Goal: Transaction & Acquisition: Download file/media

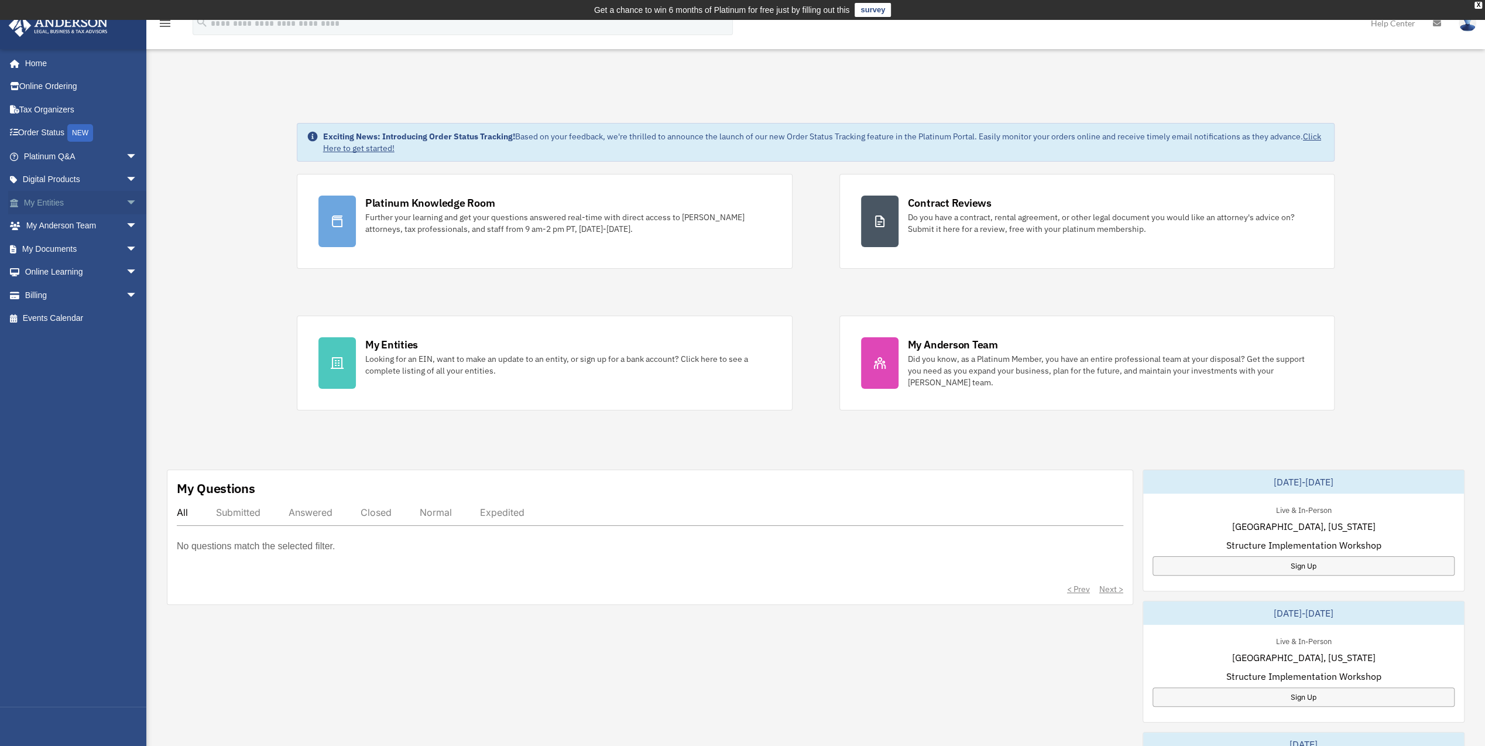
click at [55, 201] on link "My Entities arrow_drop_down" at bounding box center [81, 202] width 147 height 23
click at [43, 200] on link "My Entities arrow_drop_down" at bounding box center [81, 202] width 147 height 23
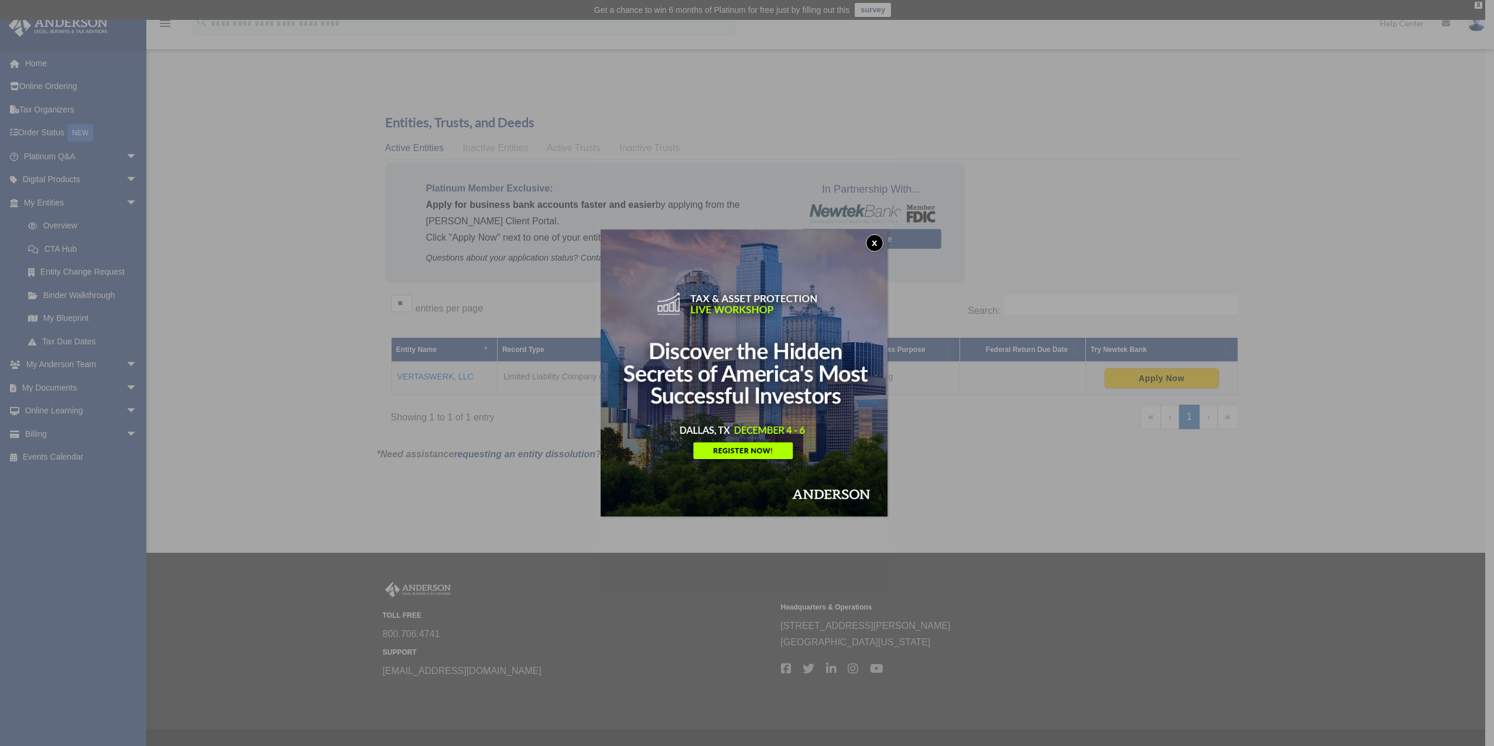
click at [873, 240] on button "x" at bounding box center [875, 243] width 18 height 18
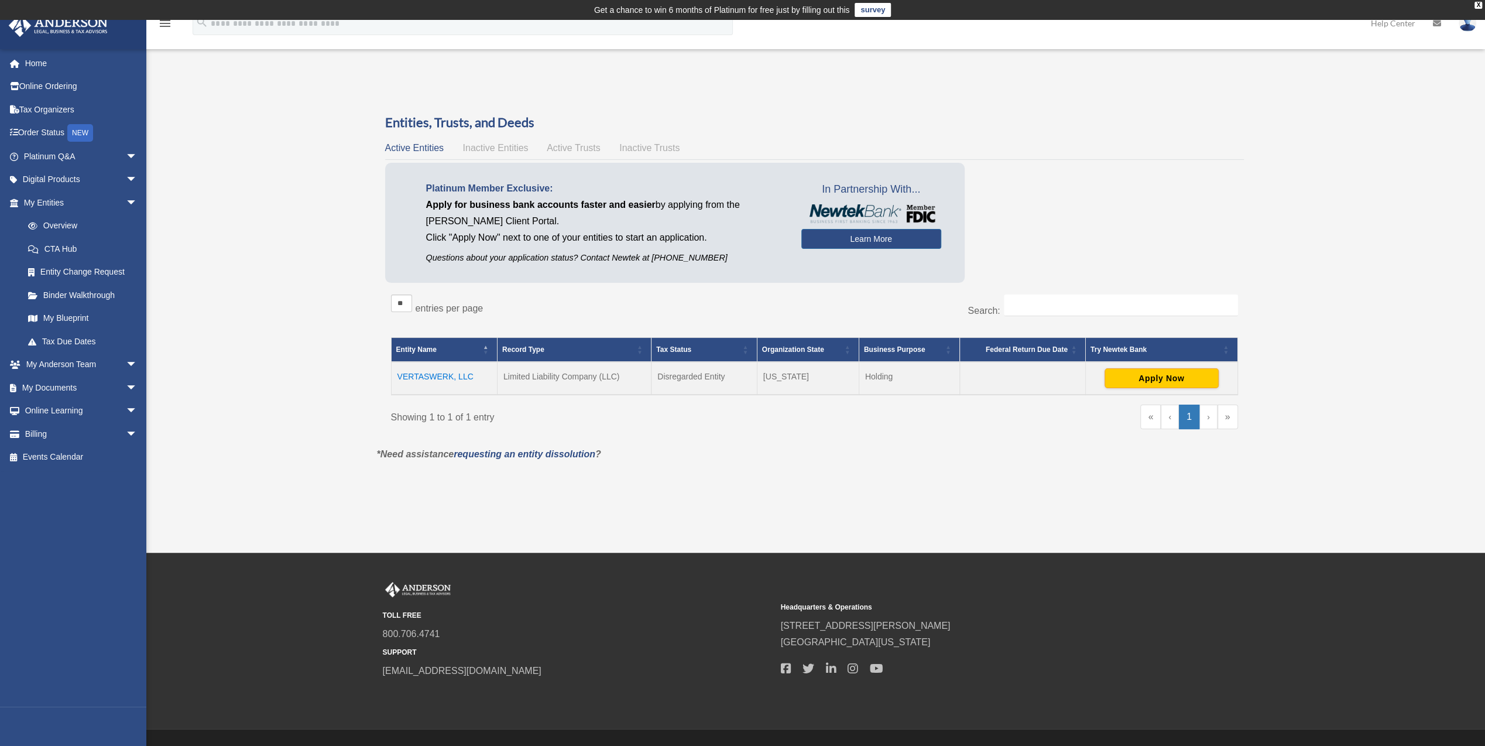
click at [439, 374] on td "VERTASWERK, LLC" at bounding box center [444, 378] width 106 height 33
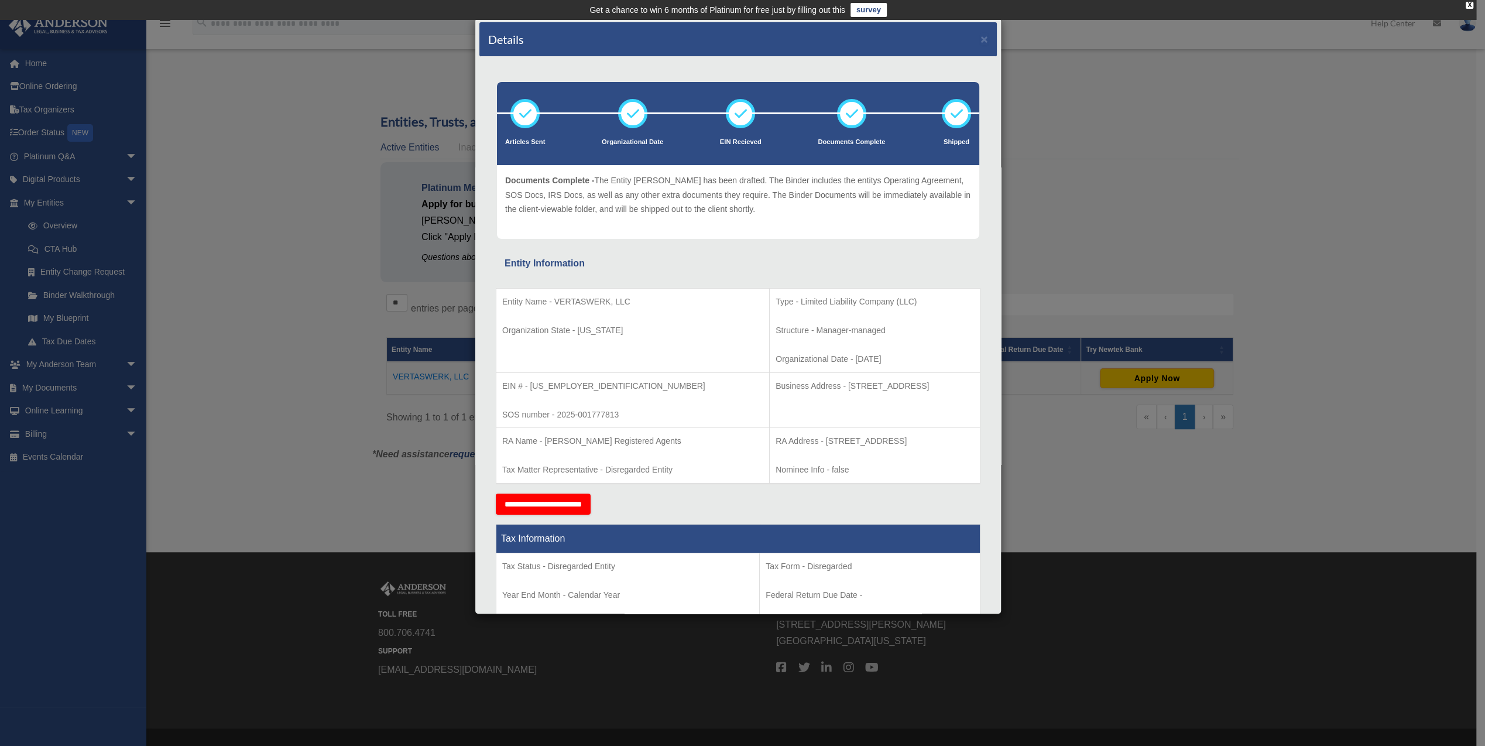
click at [57, 386] on div "Details × Articles Sent Organizational Date" at bounding box center [742, 373] width 1485 height 746
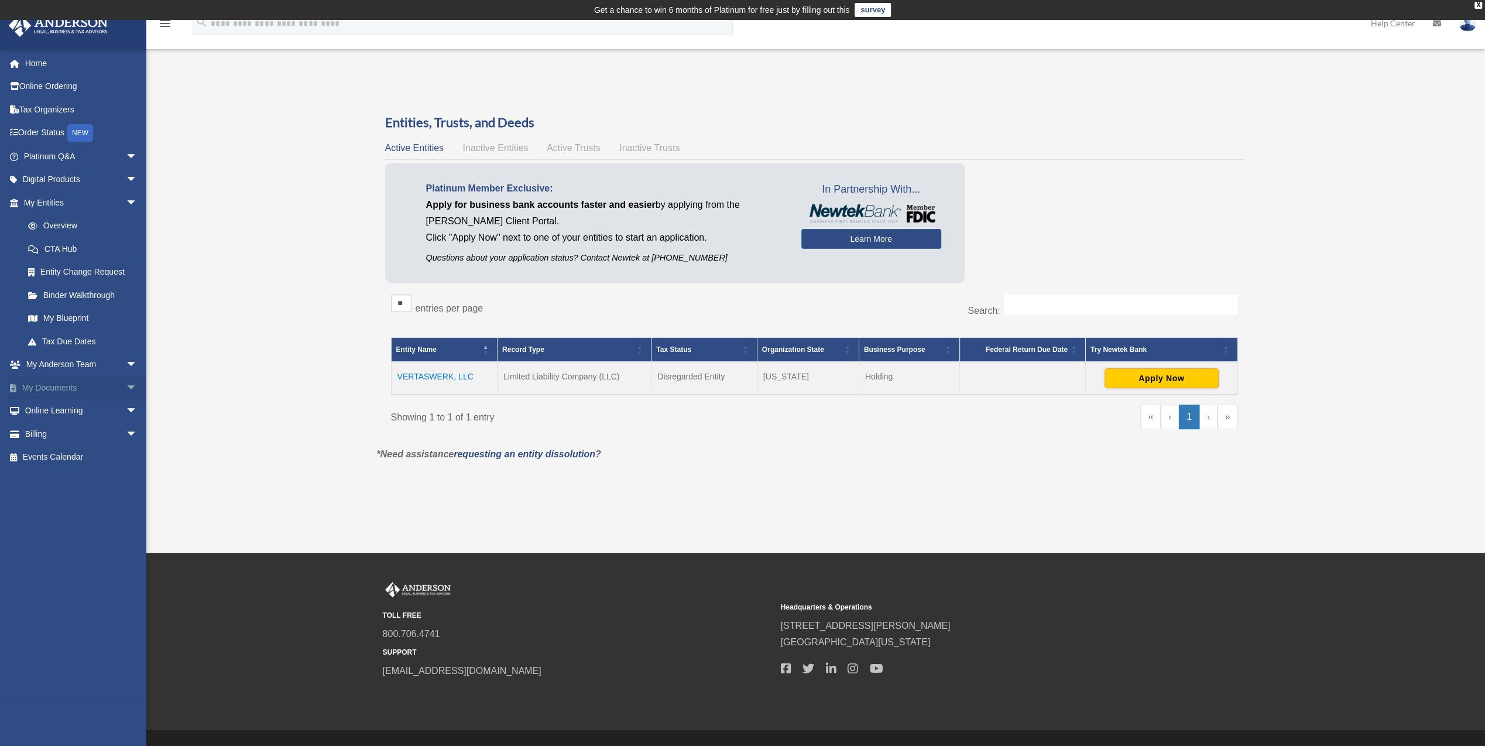
click at [57, 386] on link "My Documents arrow_drop_down" at bounding box center [81, 387] width 147 height 23
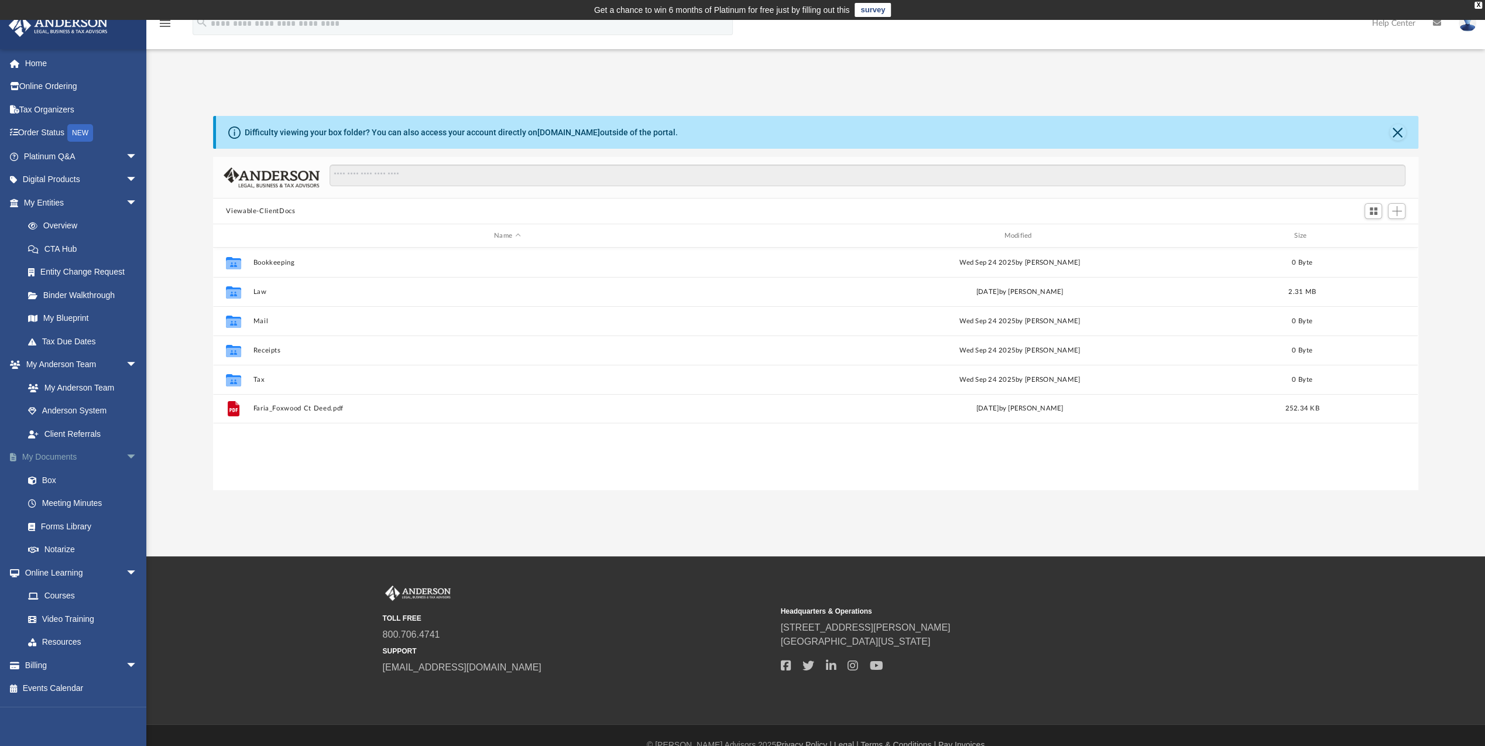
click at [53, 457] on link "My Documents arrow_drop_down" at bounding box center [81, 456] width 147 height 23
click at [47, 476] on link "Box" at bounding box center [85, 479] width 139 height 23
click at [48, 480] on link "Box" at bounding box center [85, 479] width 139 height 23
click at [69, 456] on link "My Documents arrow_drop_down" at bounding box center [81, 456] width 147 height 23
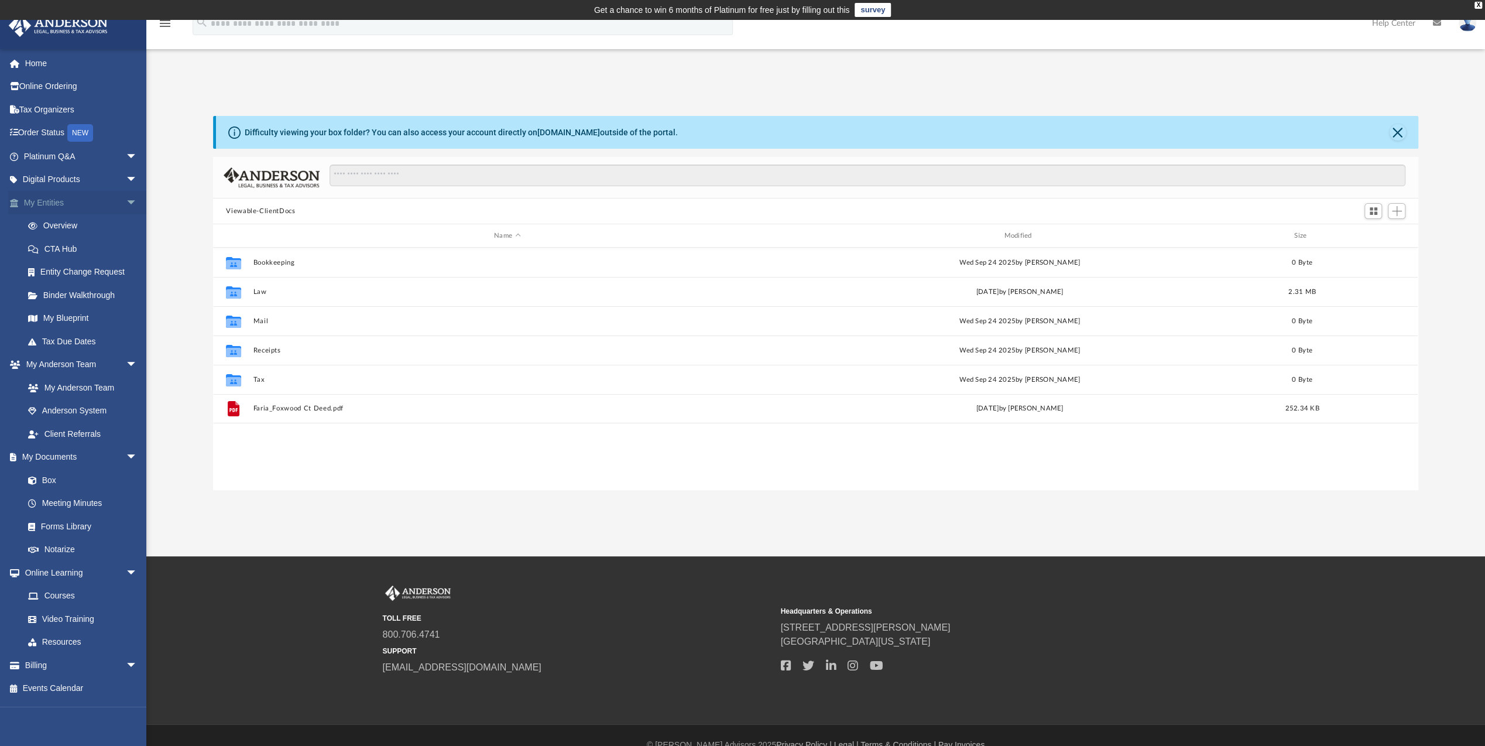
click at [49, 199] on link "My Entities arrow_drop_down" at bounding box center [81, 202] width 147 height 23
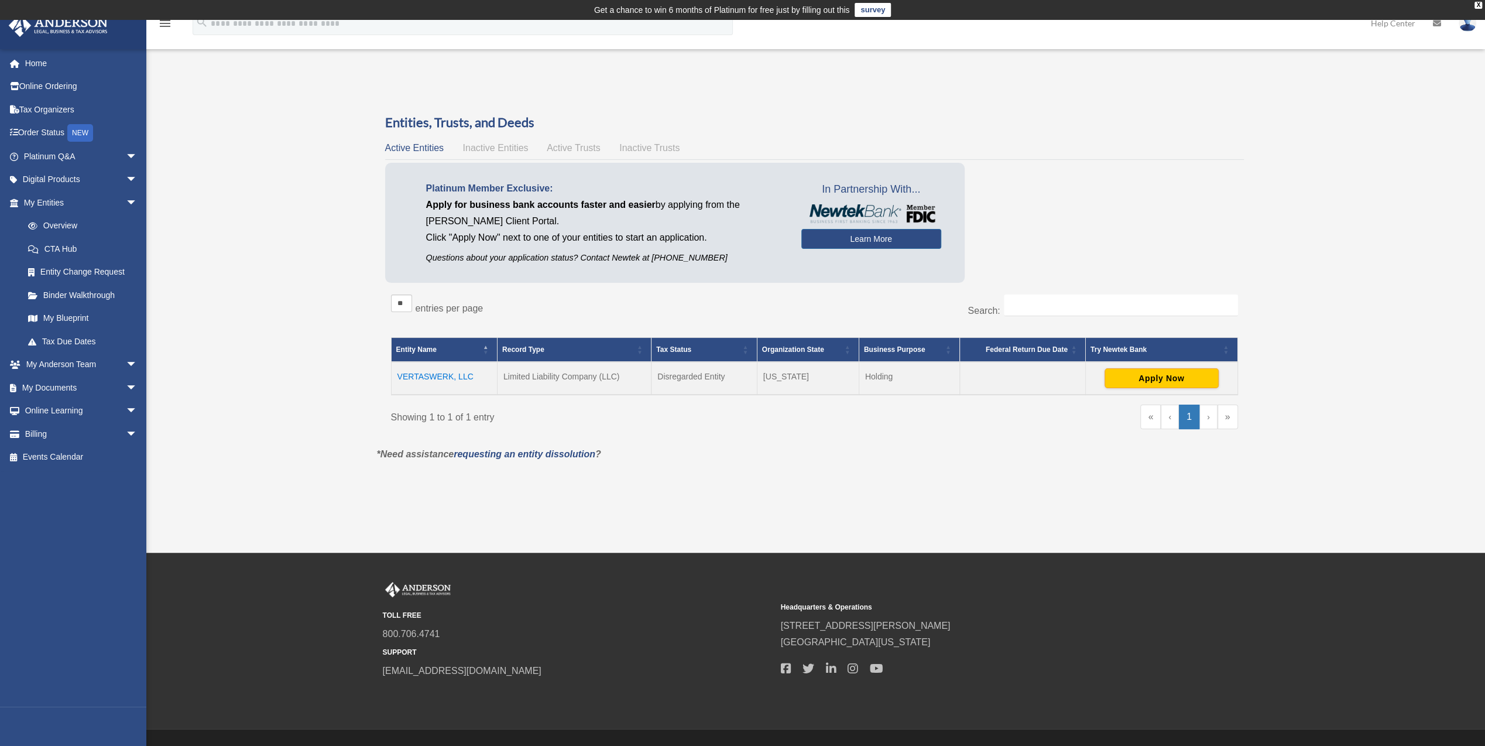
click at [440, 378] on td "VERTASWERK, LLC" at bounding box center [444, 378] width 106 height 33
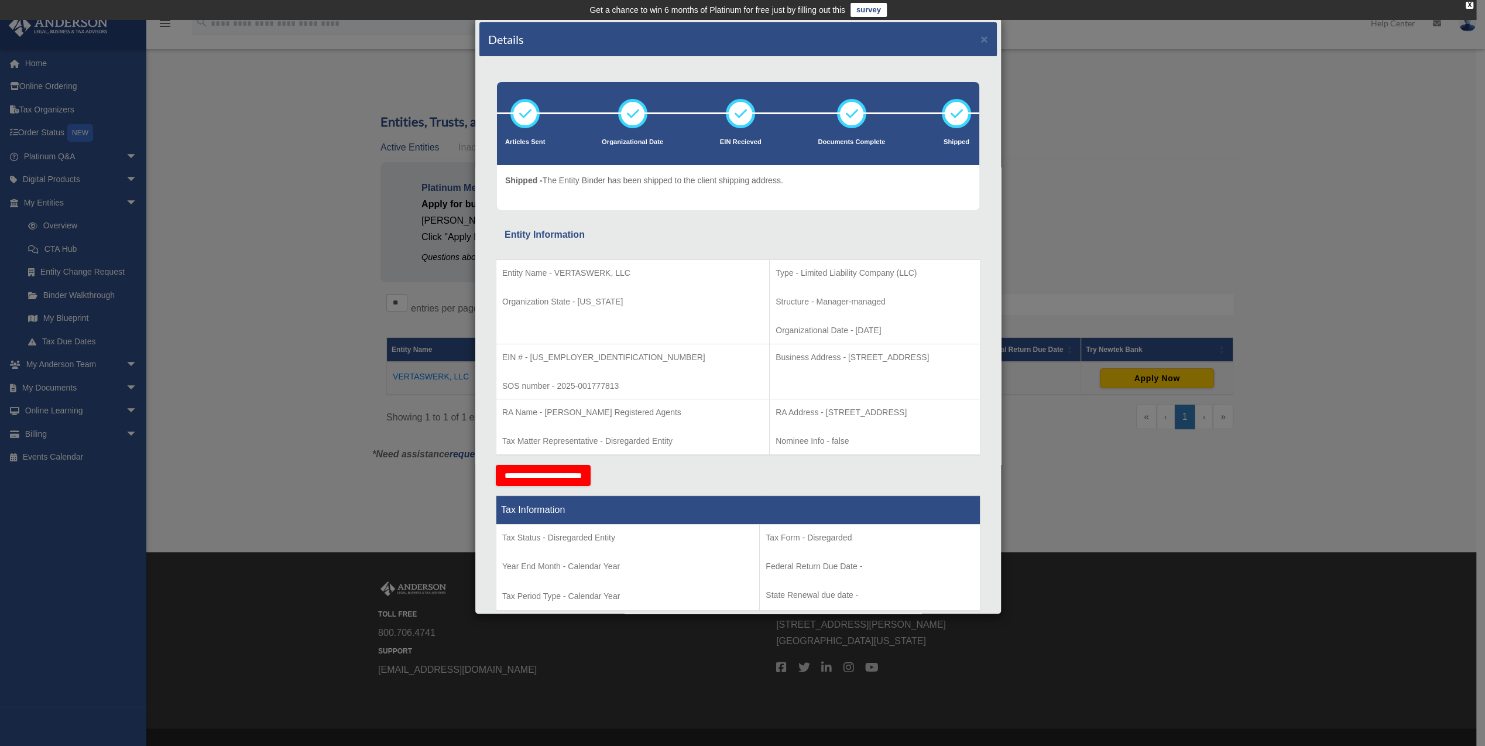
click at [1226, 128] on div "Details × Articles Sent Organizational Date" at bounding box center [742, 373] width 1485 height 746
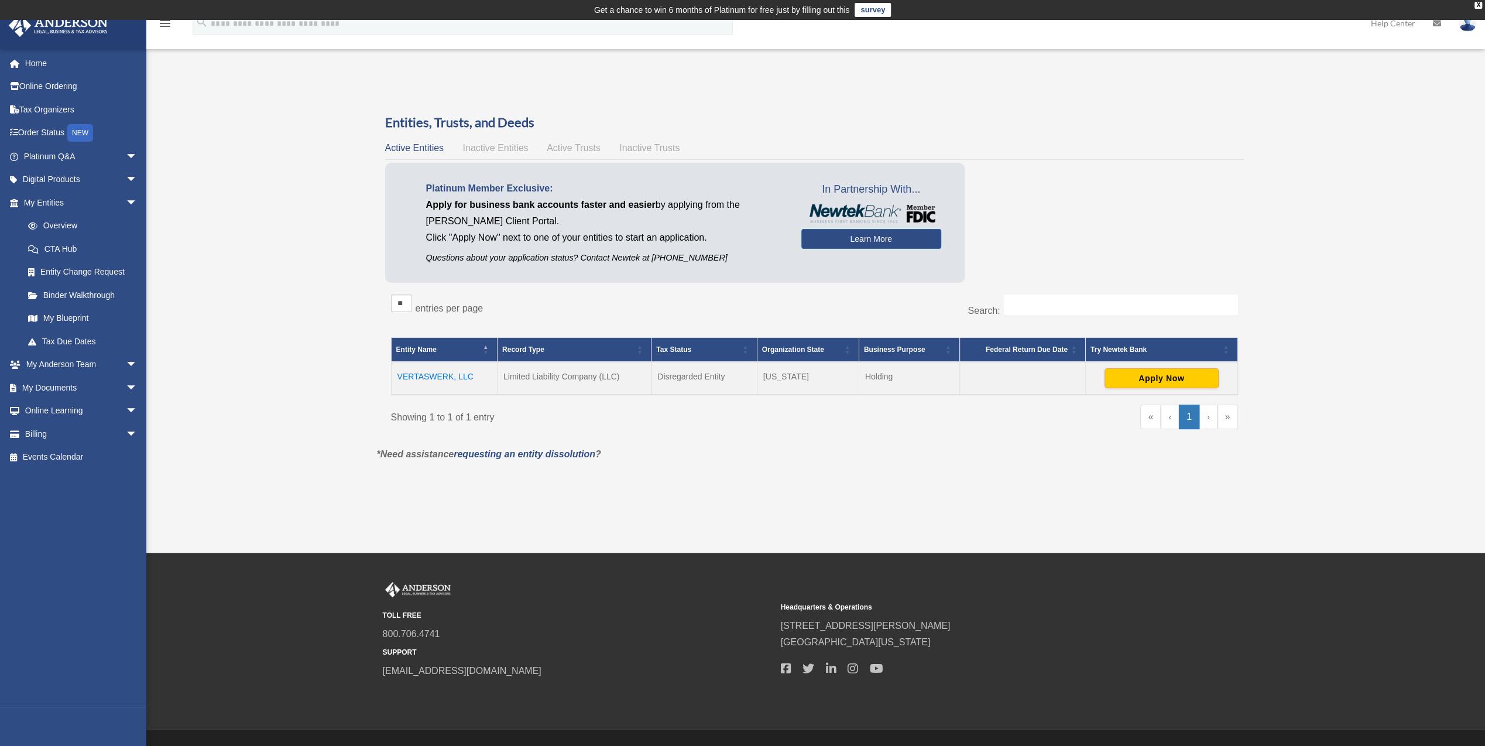
click at [420, 379] on td "VERTASWERK, LLC" at bounding box center [444, 378] width 106 height 33
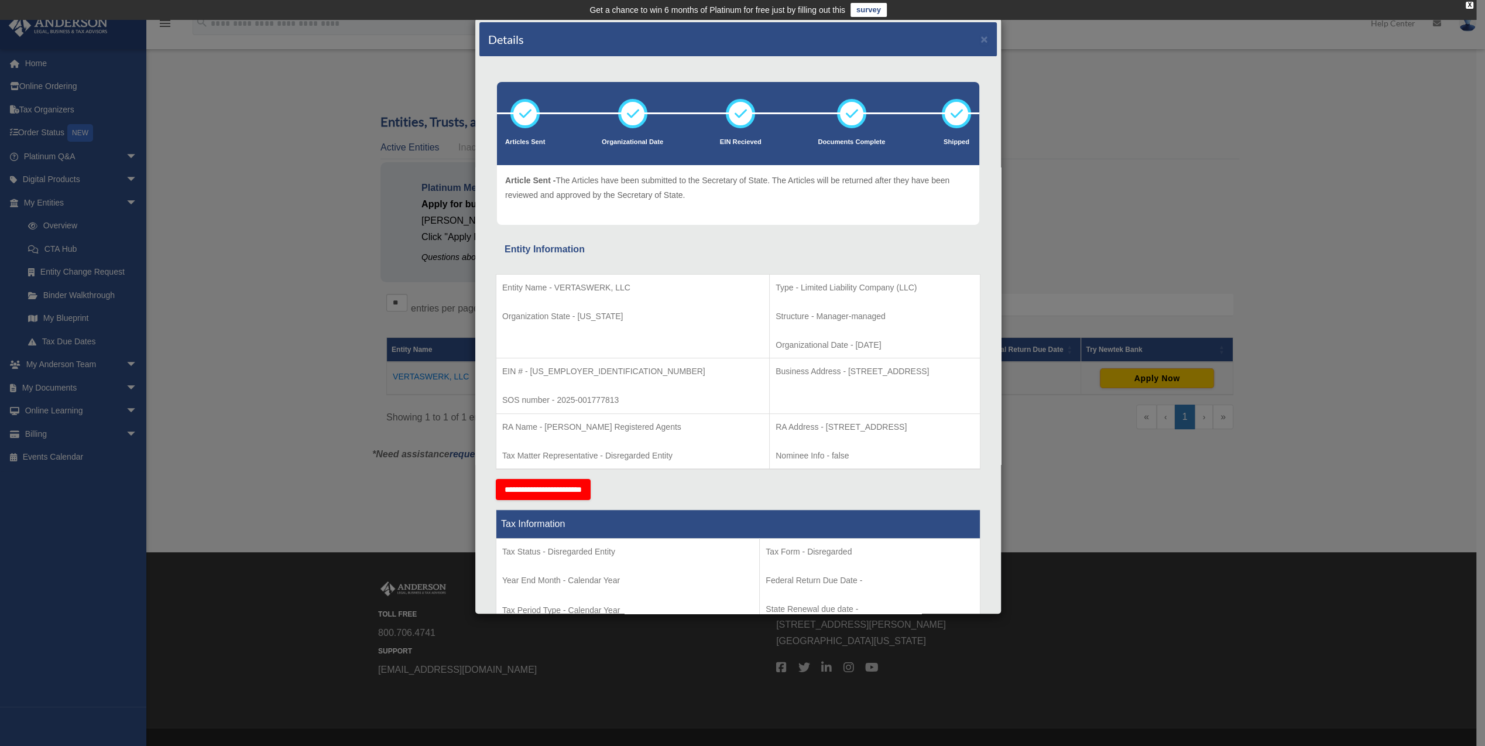
click at [45, 62] on div "Details × Articles Sent Organizational Date" at bounding box center [742, 373] width 1485 height 746
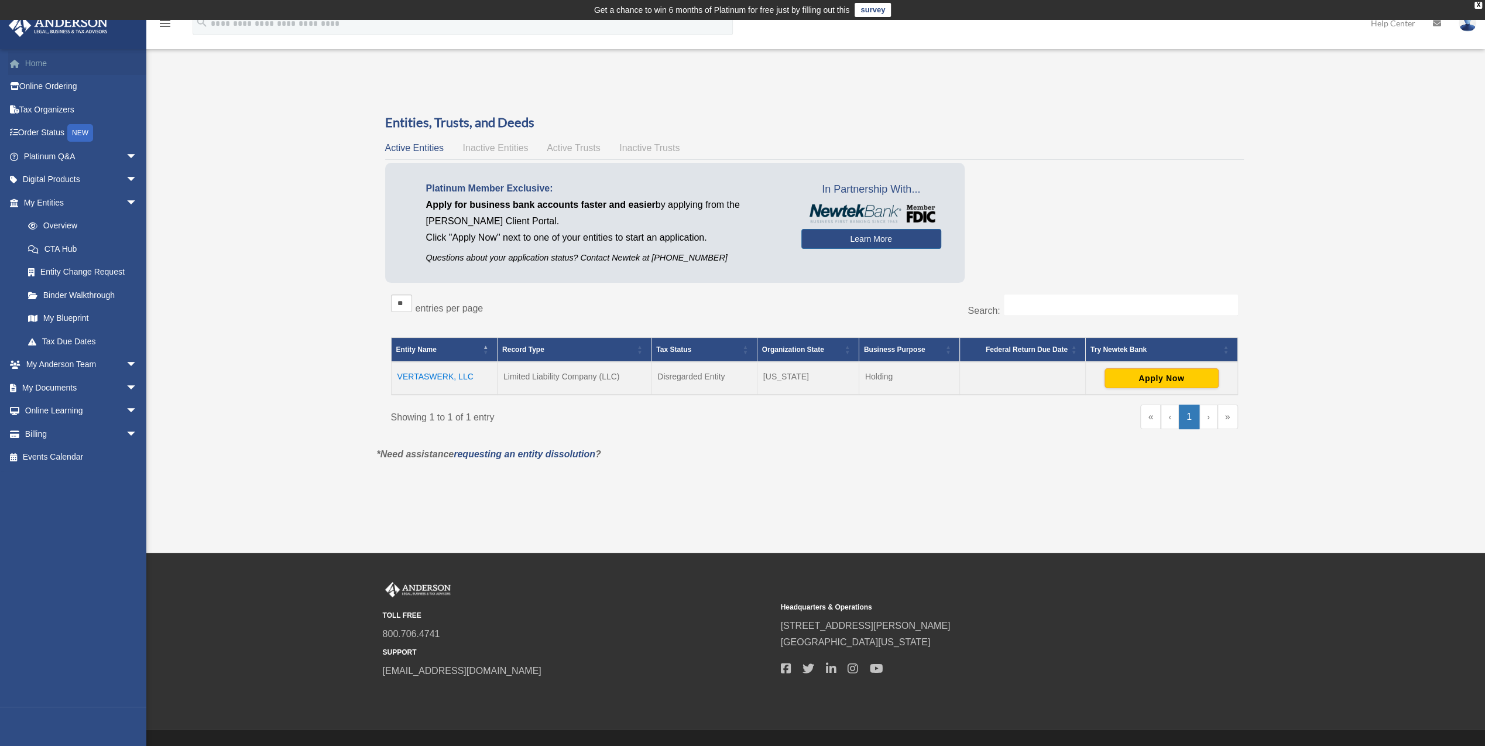
click at [42, 61] on link "Home" at bounding box center [81, 63] width 147 height 23
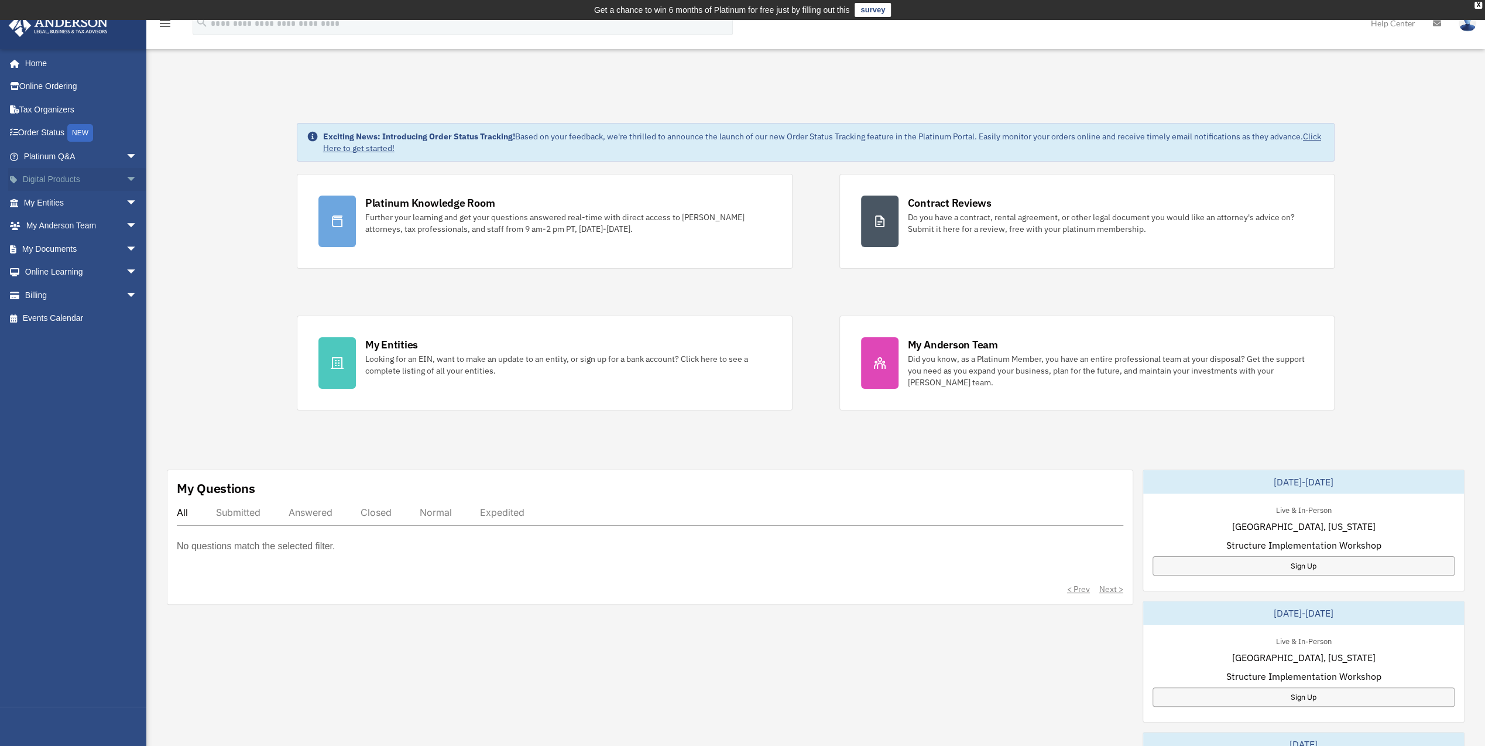
click at [126, 177] on span "arrow_drop_down" at bounding box center [137, 180] width 23 height 24
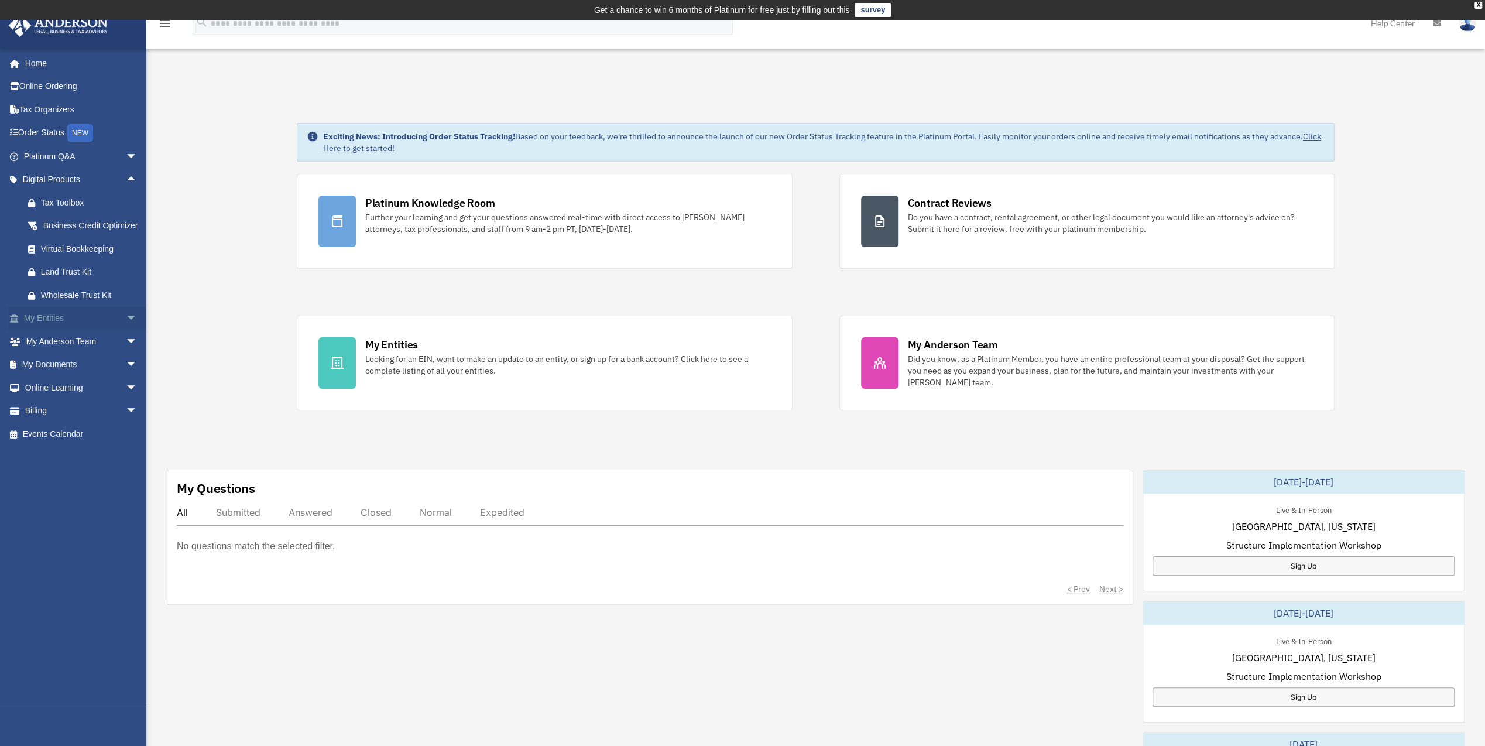
click at [126, 329] on span "arrow_drop_down" at bounding box center [137, 319] width 23 height 24
click at [68, 515] on link "My Documents arrow_drop_down" at bounding box center [81, 503] width 147 height 23
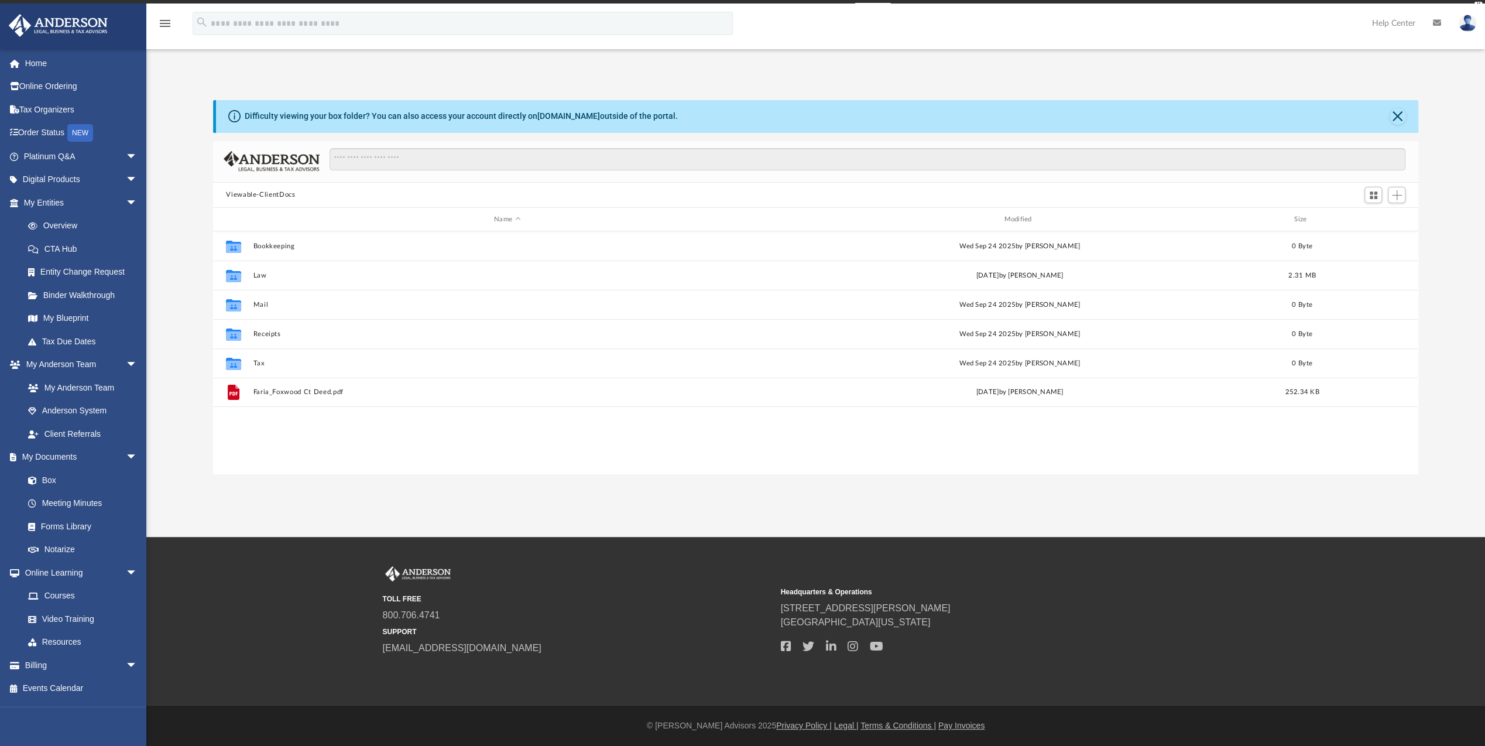
scroll to position [9, 9]
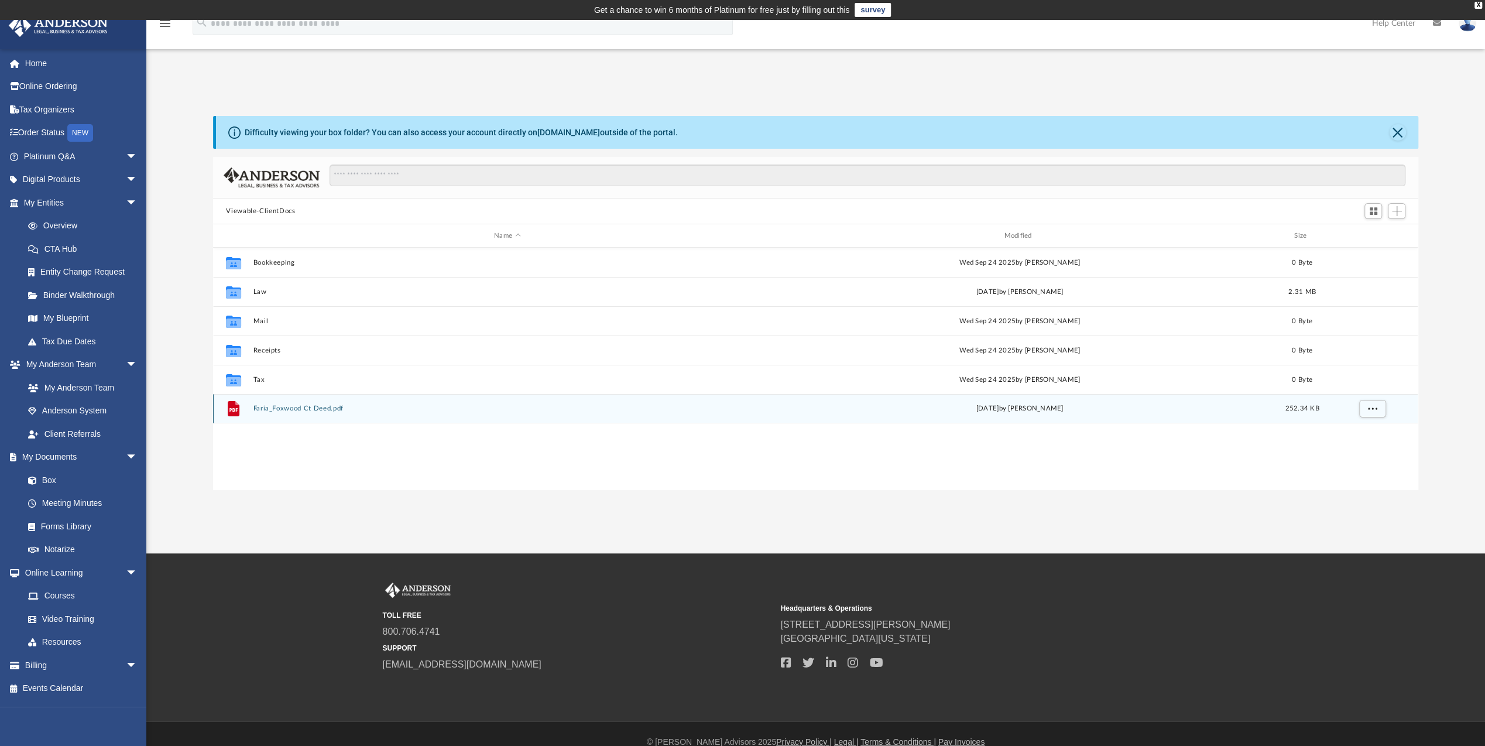
click at [274, 404] on div "File Faria_Foxwood Ct Deed.pdf Fri Sep 26 2025 by William Faria 252.34 KB" at bounding box center [815, 408] width 1204 height 29
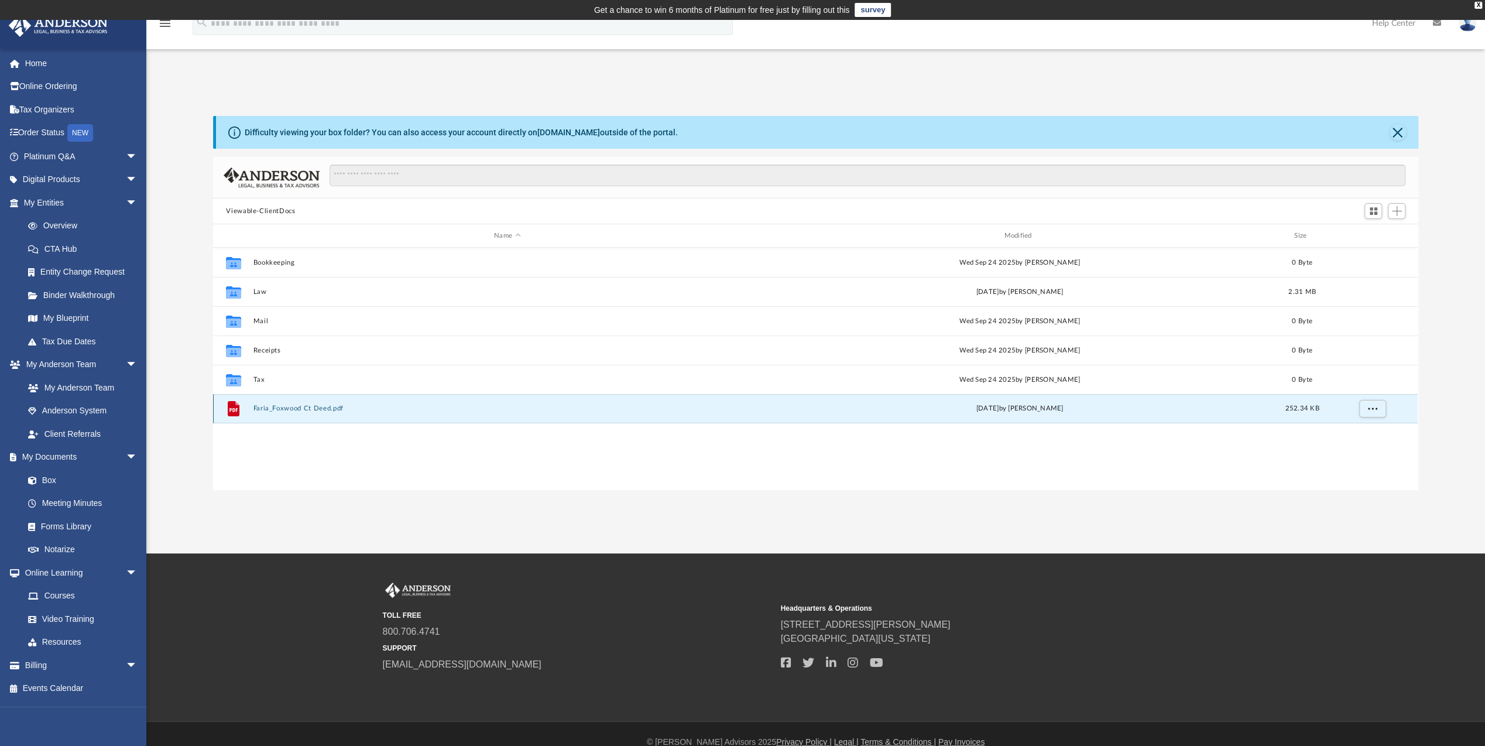
click at [274, 404] on div "File Faria_Foxwood Ct Deed.pdf Fri Sep 26 2025 by William Faria 252.34 KB" at bounding box center [815, 408] width 1204 height 29
drag, startPoint x: 274, startPoint y: 404, endPoint x: 378, endPoint y: 430, distance: 107.3
click at [376, 429] on div "Collaborated Folder Bookkeeping Wed Sep 24 2025 by Charles Rogler 0 Byte Collab…" at bounding box center [815, 369] width 1204 height 243
click at [329, 409] on button "Faria_Foxwood Ct Deed.pdf" at bounding box center [506, 408] width 507 height 8
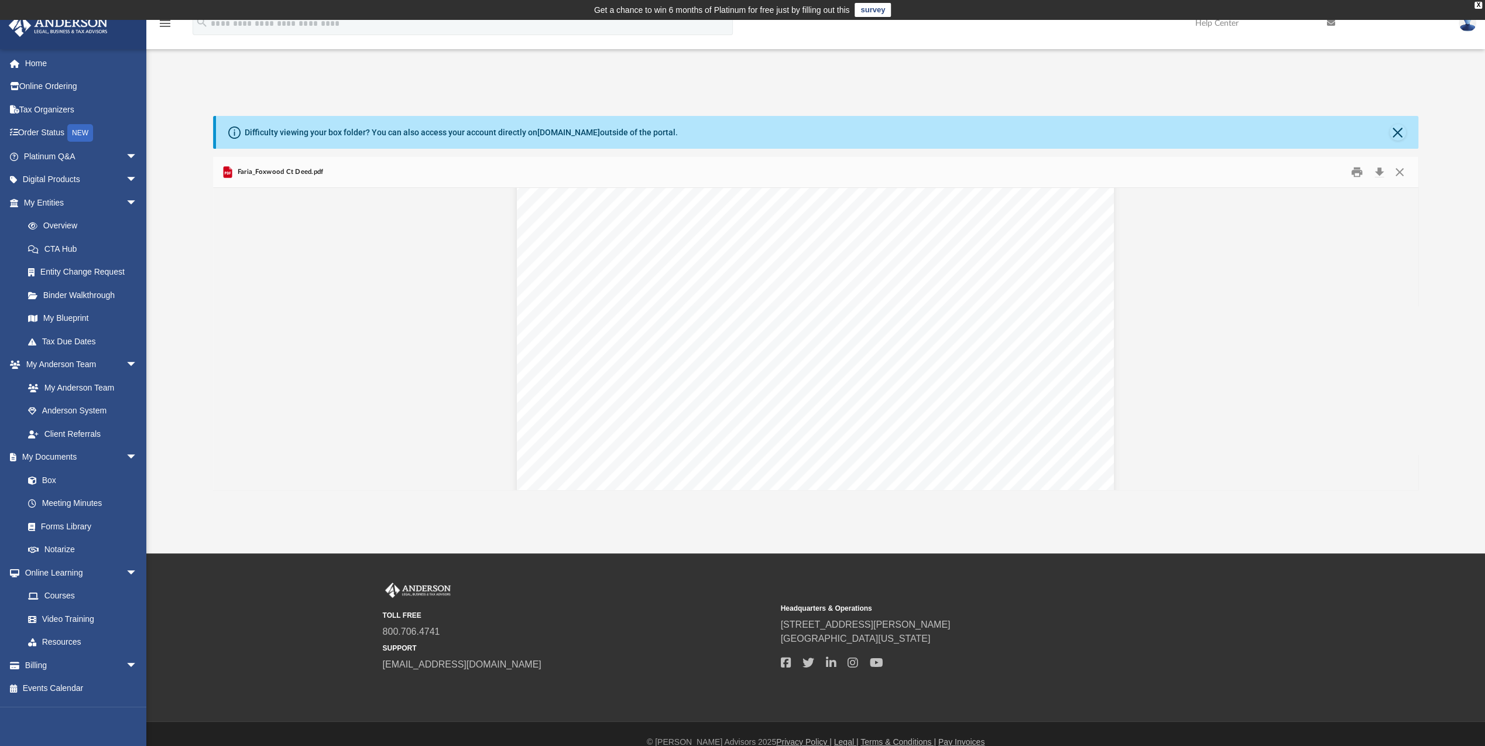
scroll to position [0, 0]
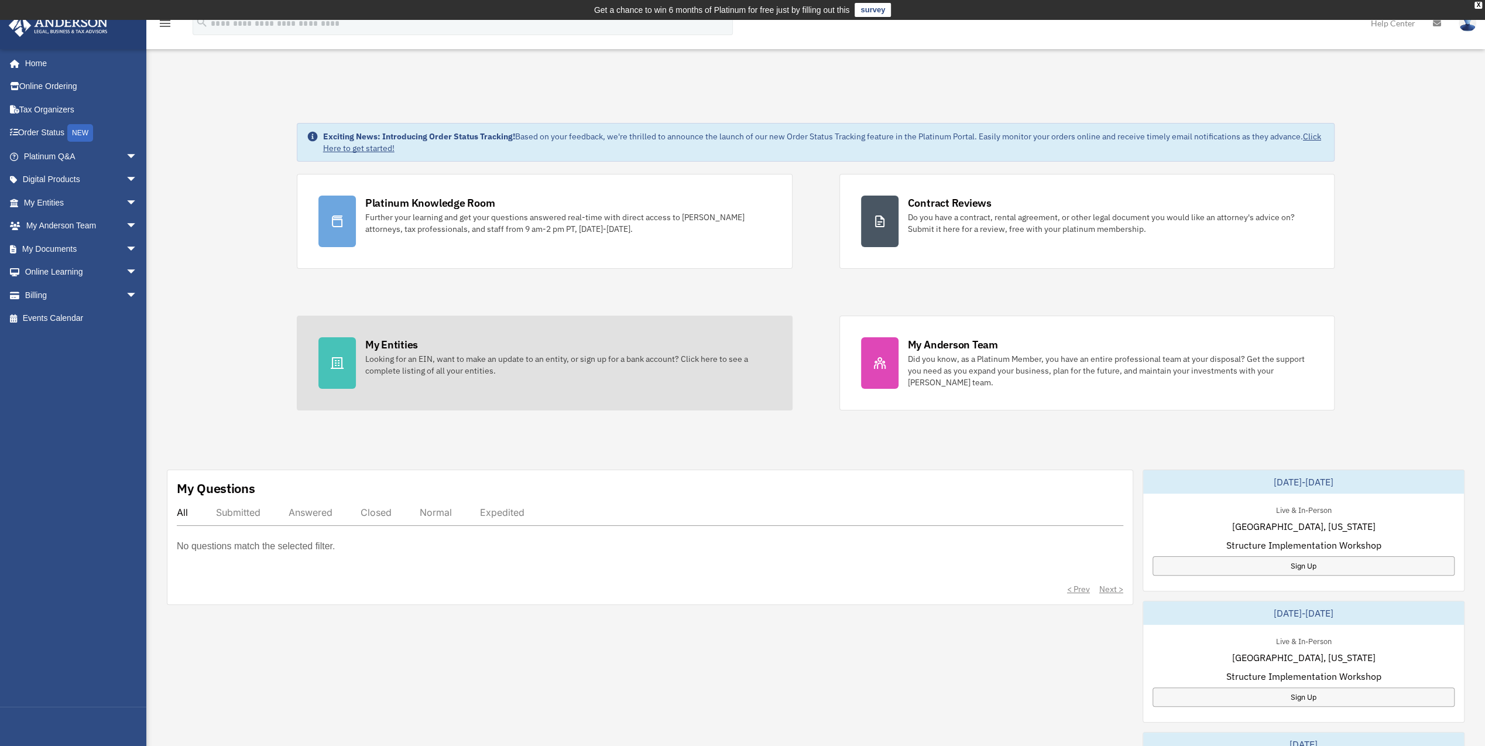
click at [386, 353] on div "Looking for an EIN, want to make an update to an entity, or sign up for a bank …" at bounding box center [568, 364] width 406 height 23
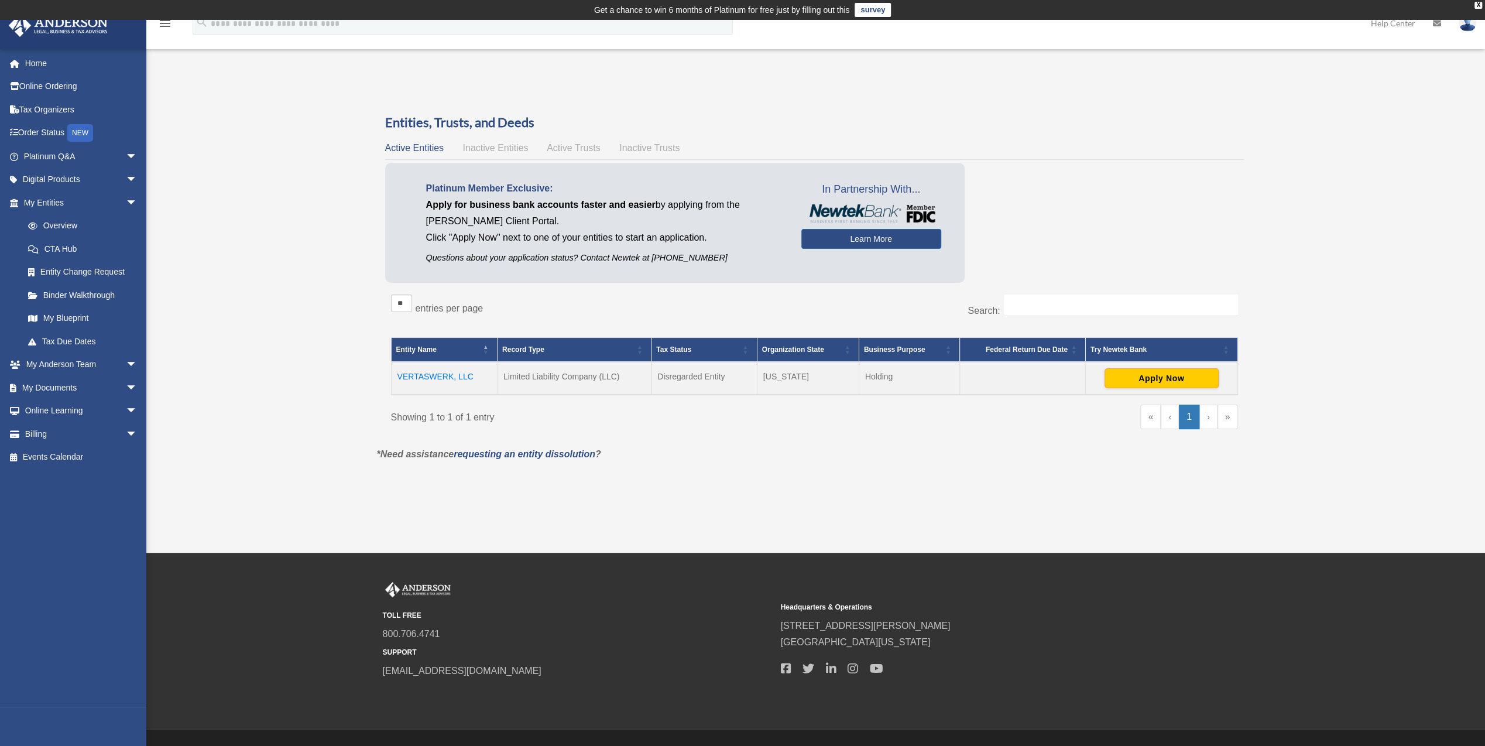
click at [446, 378] on td "VERTASWERK, LLC" at bounding box center [444, 378] width 106 height 33
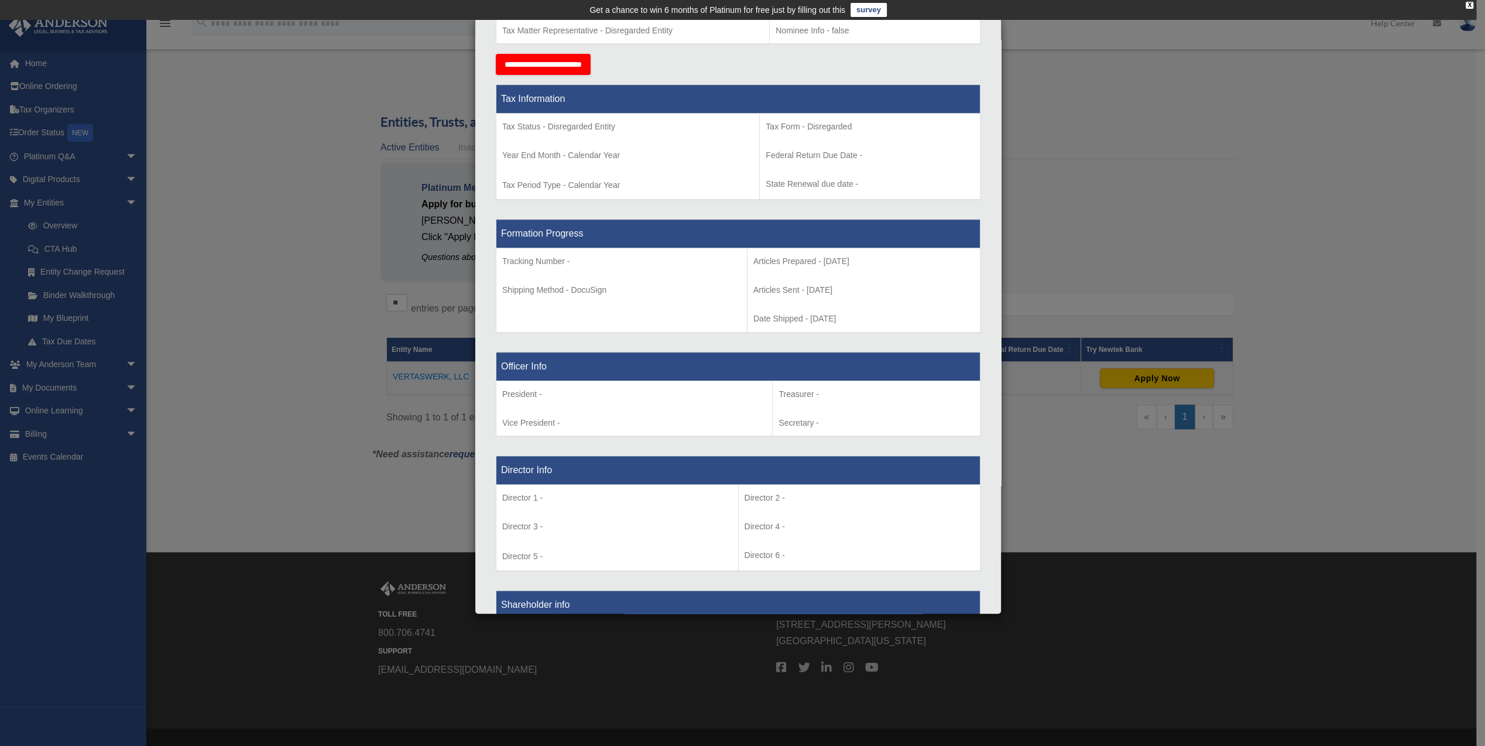
scroll to position [366, 0]
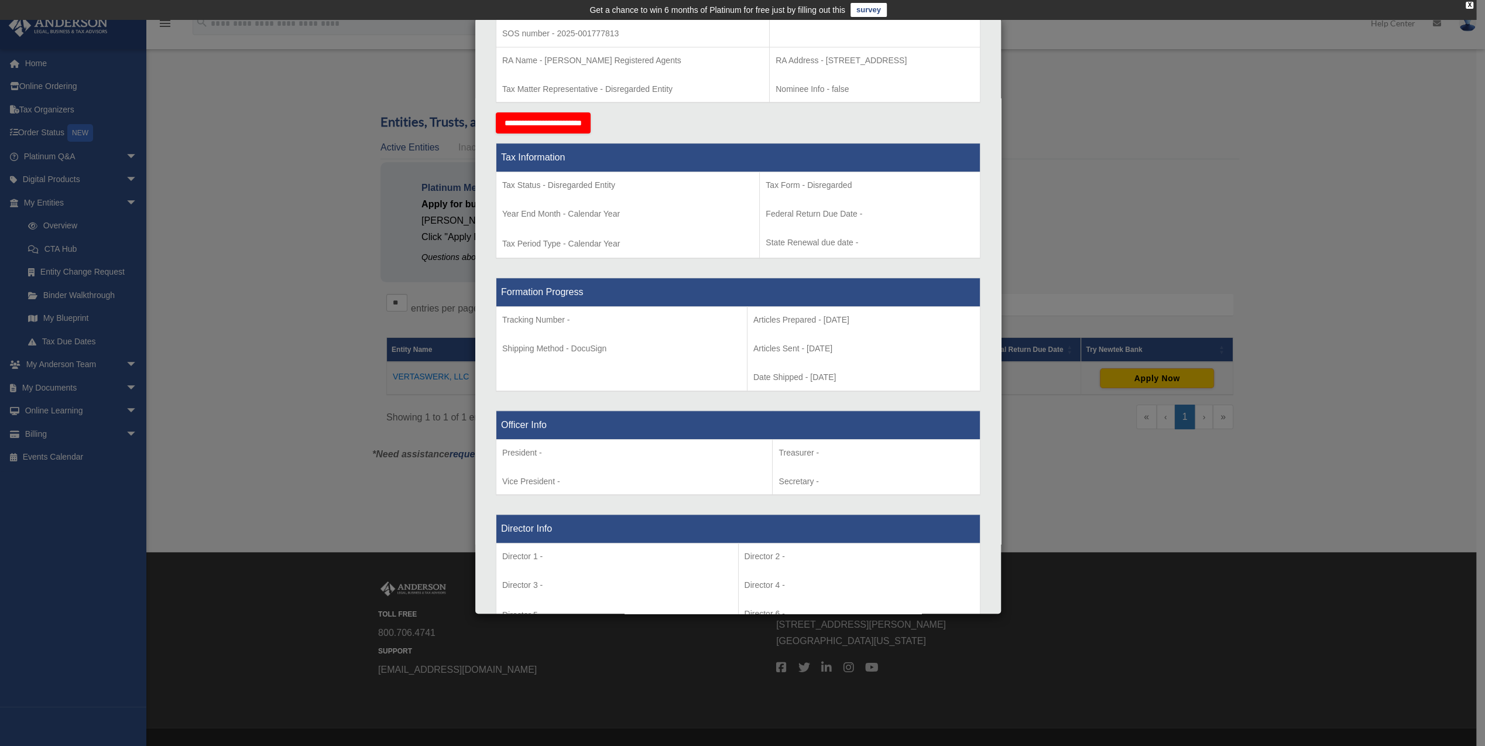
click at [528, 525] on th "Director Info" at bounding box center [738, 528] width 484 height 29
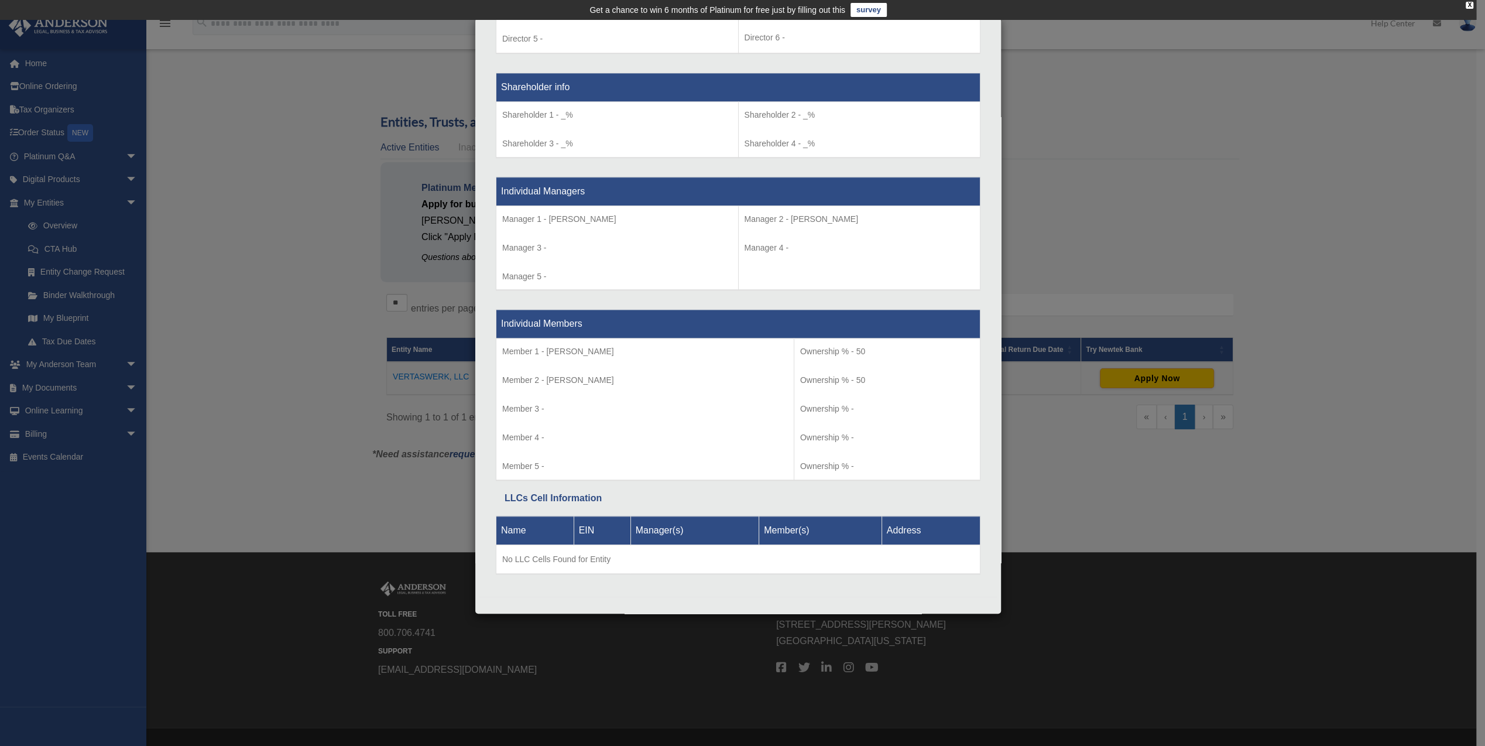
scroll to position [0, 0]
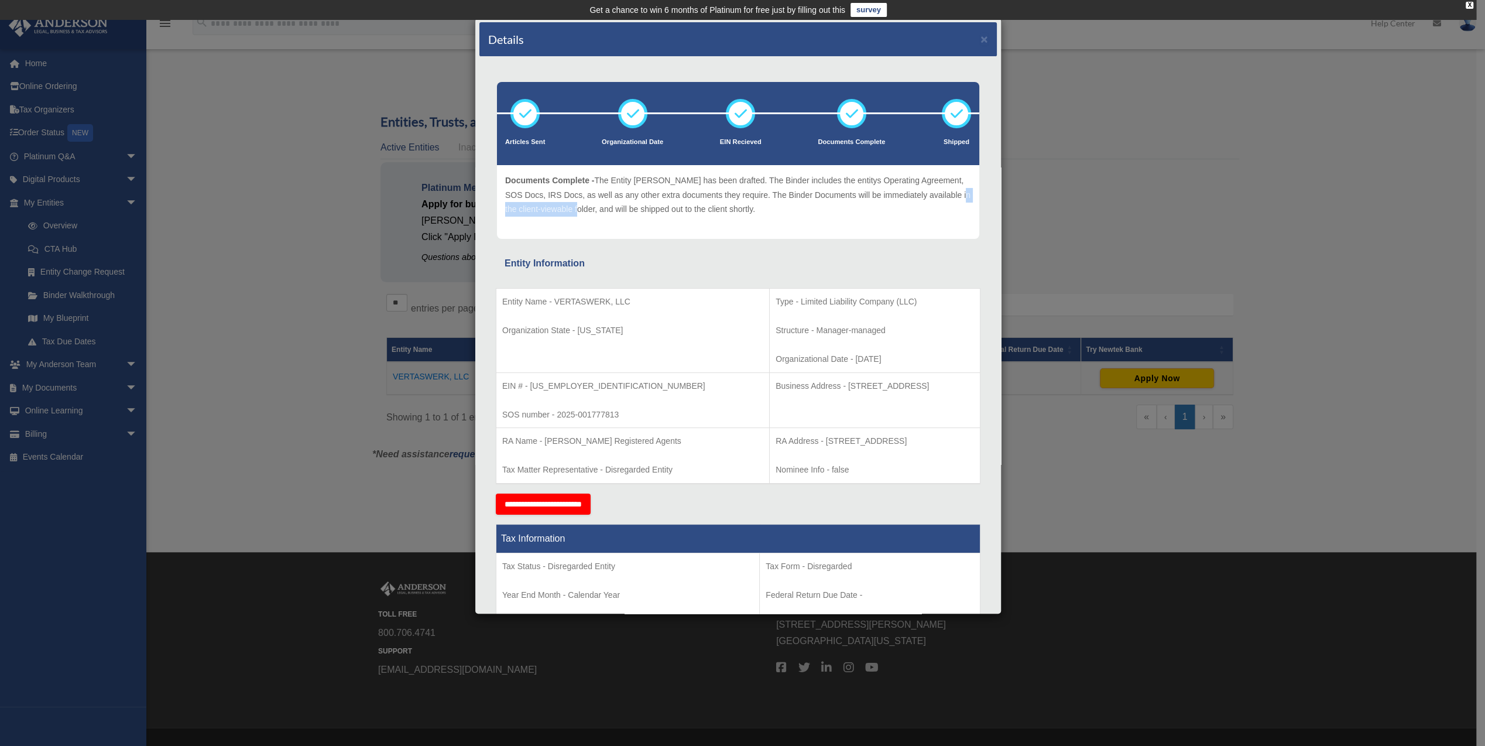
drag, startPoint x: 520, startPoint y: 209, endPoint x: 598, endPoint y: 207, distance: 77.3
click at [598, 207] on p "Documents Complete - The Entity [PERSON_NAME] has been drafted. The Binder incl…" at bounding box center [738, 194] width 466 height 43
drag, startPoint x: 598, startPoint y: 207, endPoint x: 569, endPoint y: 209, distance: 28.7
copy p "client-viewable folder,"
click at [304, 124] on div "Details × Articles Sent Organizational Date" at bounding box center [742, 373] width 1485 height 746
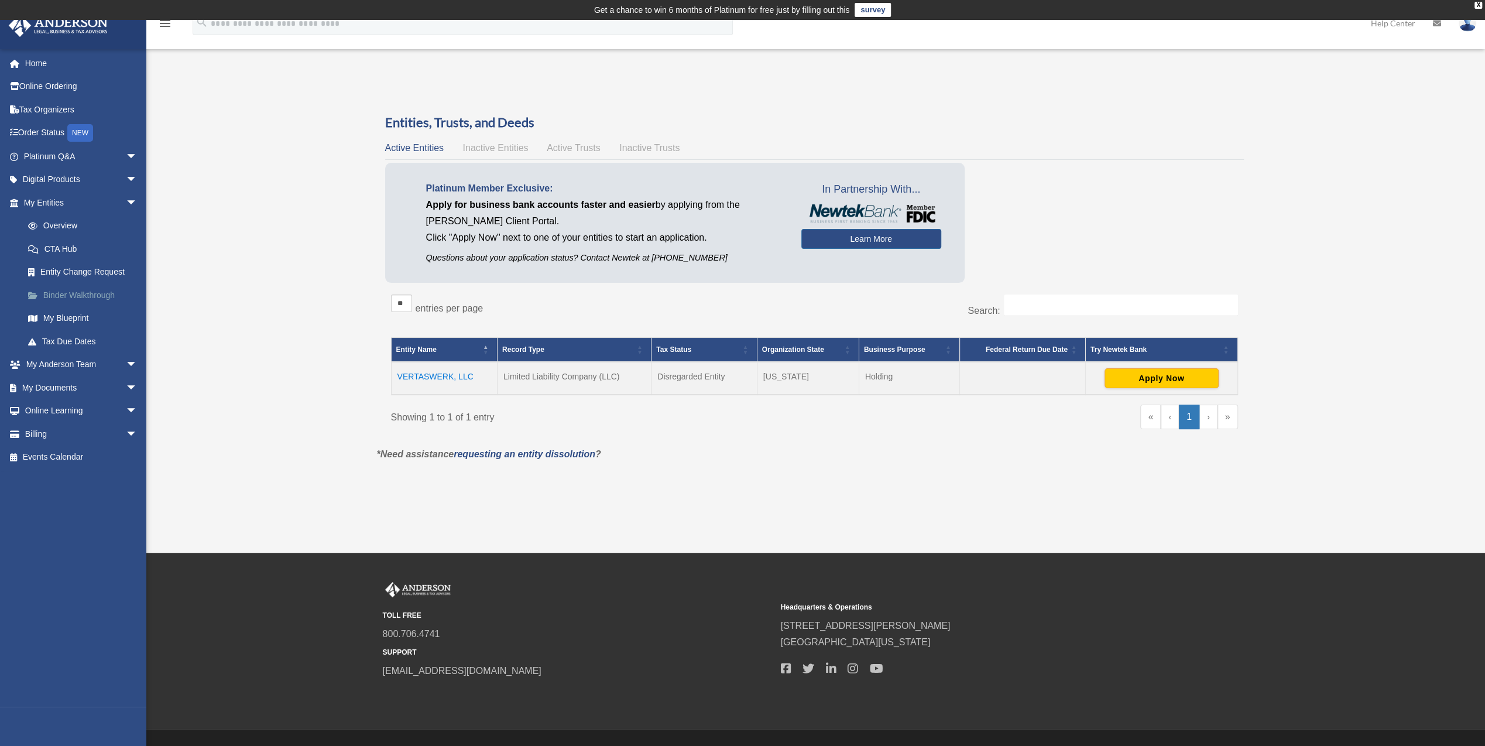
click at [75, 291] on link "Binder Walkthrough" at bounding box center [85, 294] width 139 height 23
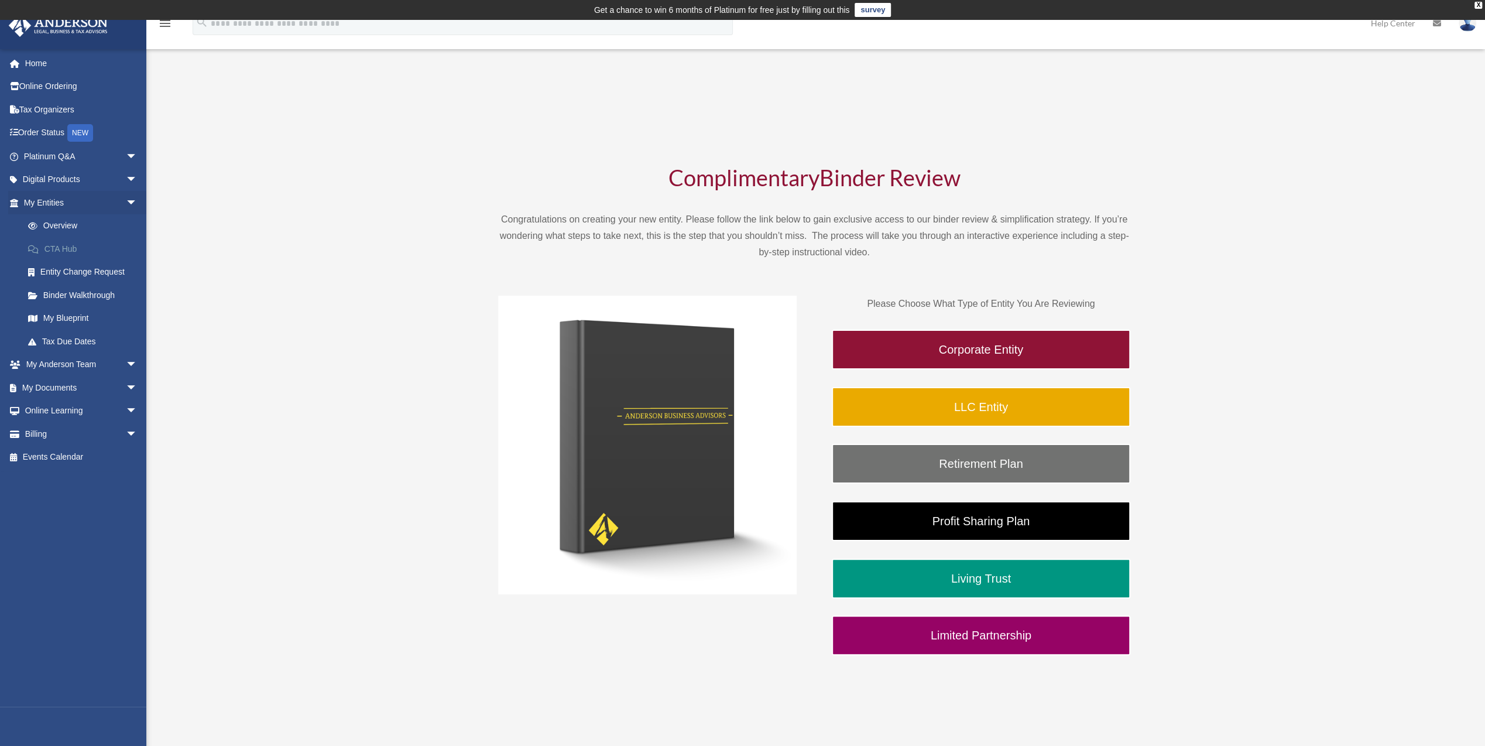
click at [68, 245] on link "CTA Hub" at bounding box center [85, 248] width 139 height 23
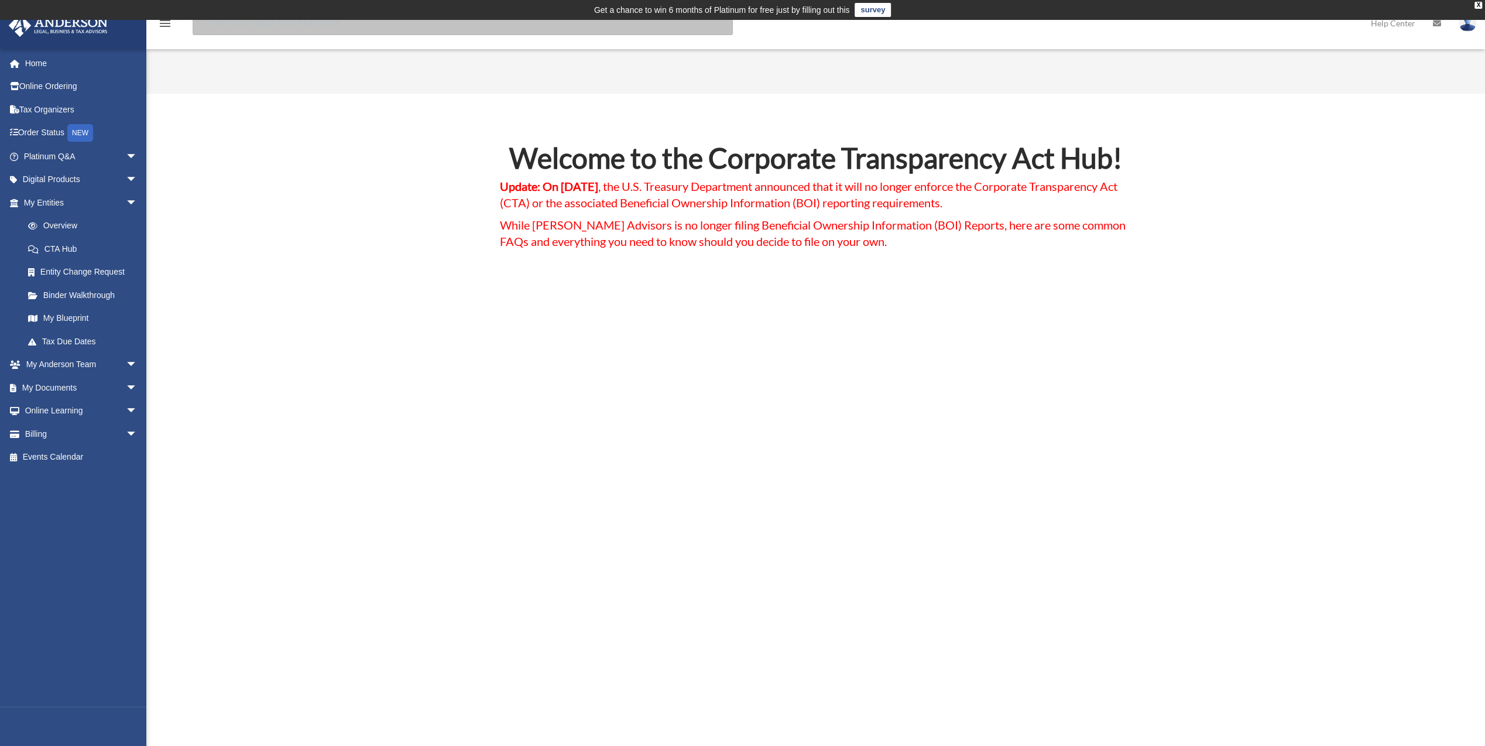
click at [208, 20] on input "search" at bounding box center [463, 23] width 540 height 23
click at [210, 22] on input "search" at bounding box center [463, 23] width 540 height 23
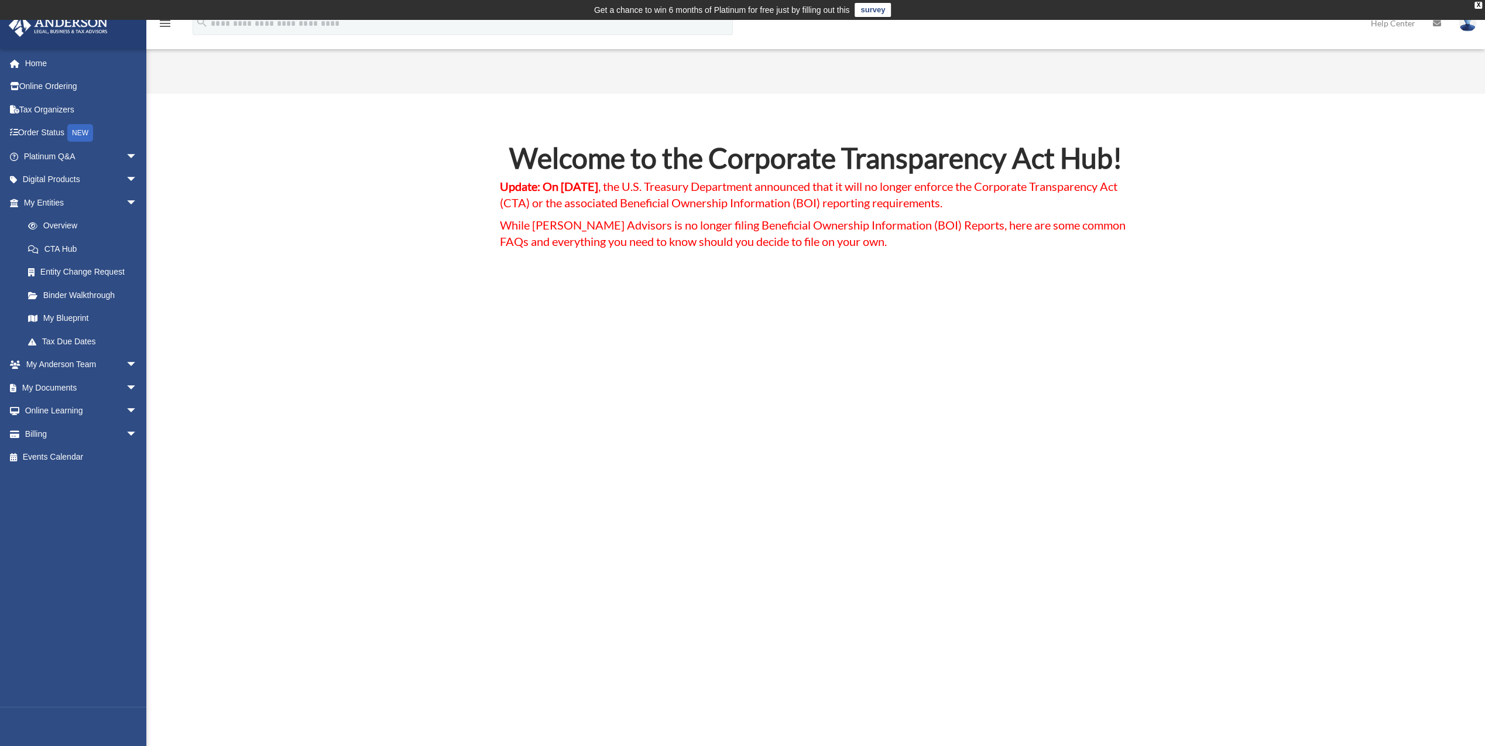
click at [207, 25] on icon "search" at bounding box center [201, 22] width 13 height 13
drag, startPoint x: 207, startPoint y: 25, endPoint x: 1478, endPoint y: 2, distance: 1271.4
click at [1478, 2] on div "X" at bounding box center [1478, 5] width 8 height 7
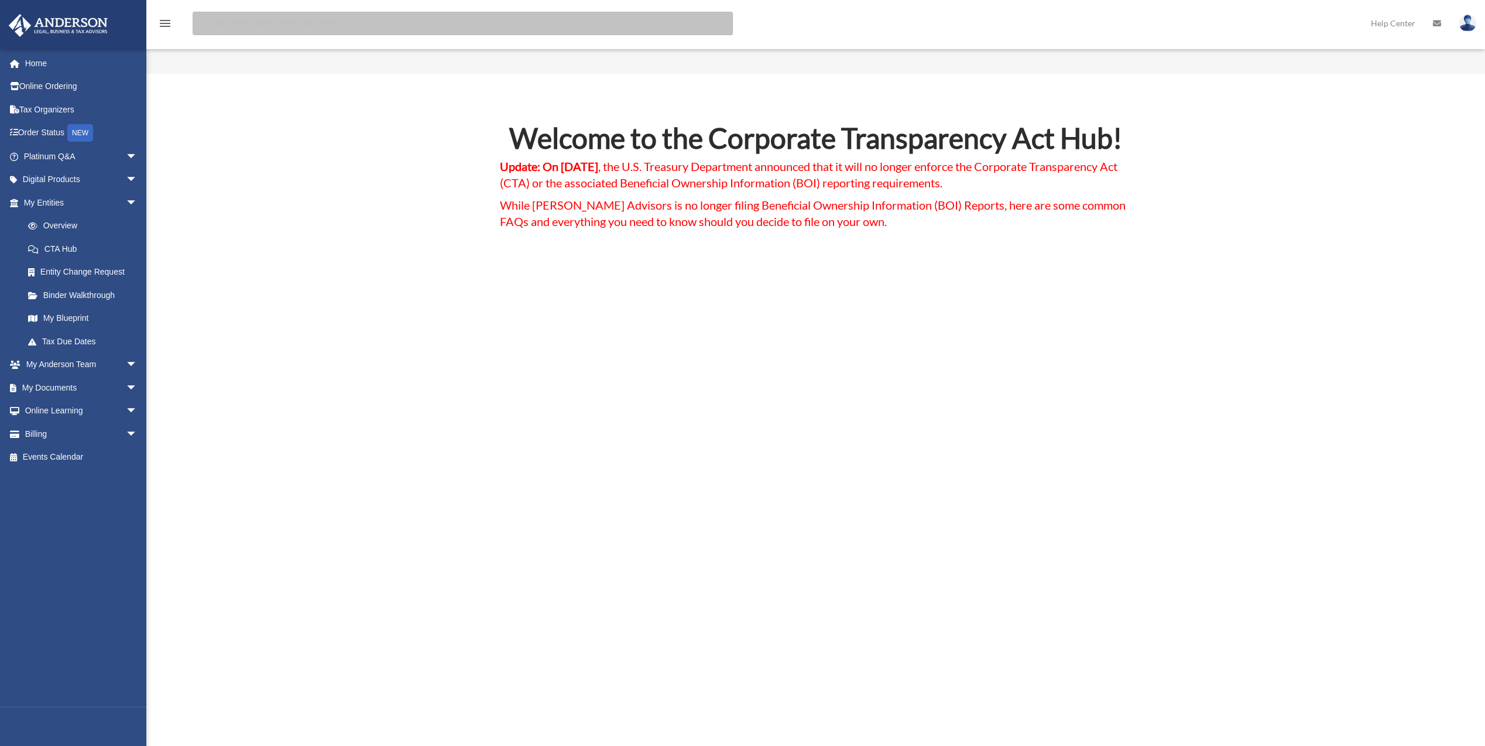
click at [284, 21] on input "search" at bounding box center [463, 23] width 540 height 23
paste input "**********"
type input "**********"
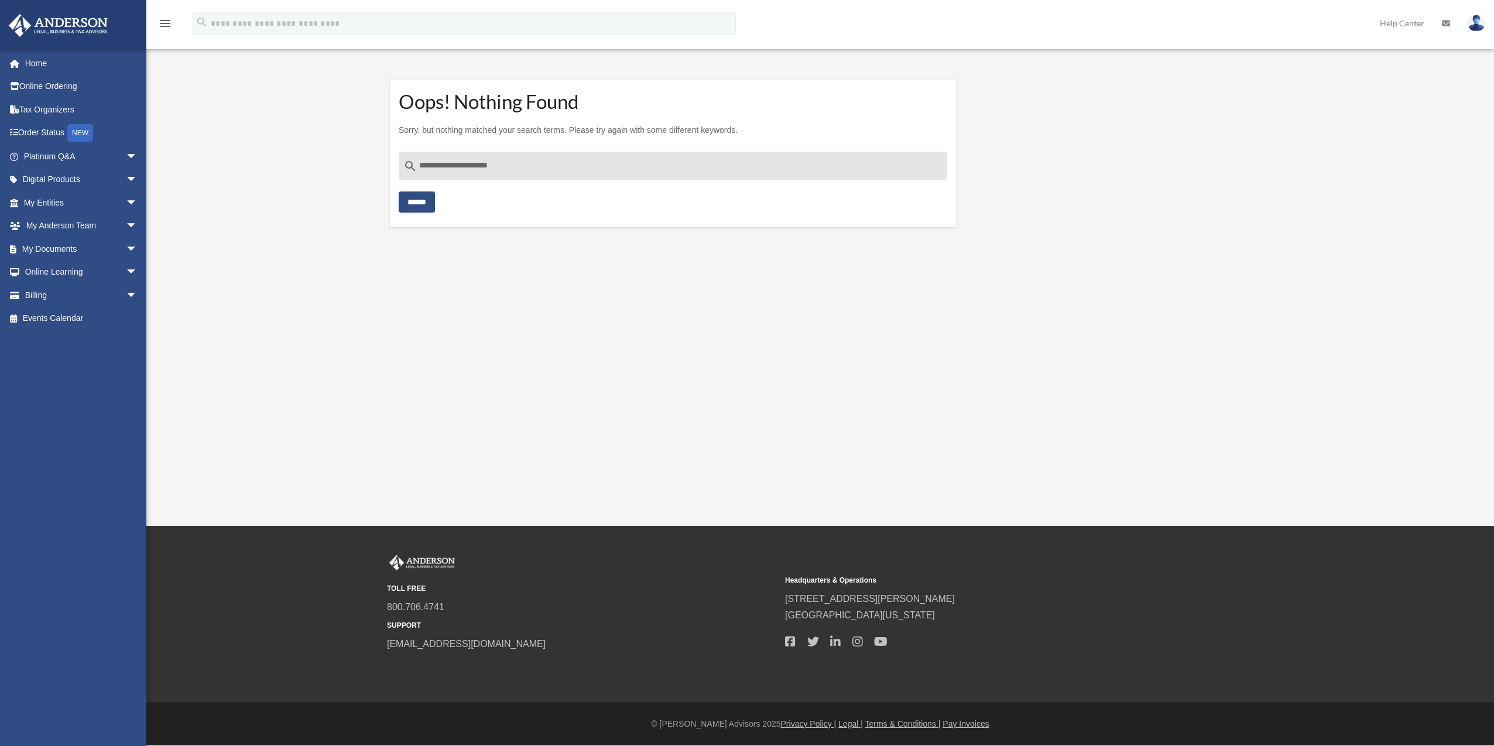
drag, startPoint x: 419, startPoint y: 164, endPoint x: 434, endPoint y: 163, distance: 15.3
click at [434, 163] on input "**********" at bounding box center [673, 166] width 548 height 28
click at [597, 227] on section "**********" at bounding box center [673, 154] width 566 height 176
drag, startPoint x: 440, startPoint y: 167, endPoint x: 510, endPoint y: 167, distance: 70.2
click at [510, 167] on input "**********" at bounding box center [673, 166] width 548 height 28
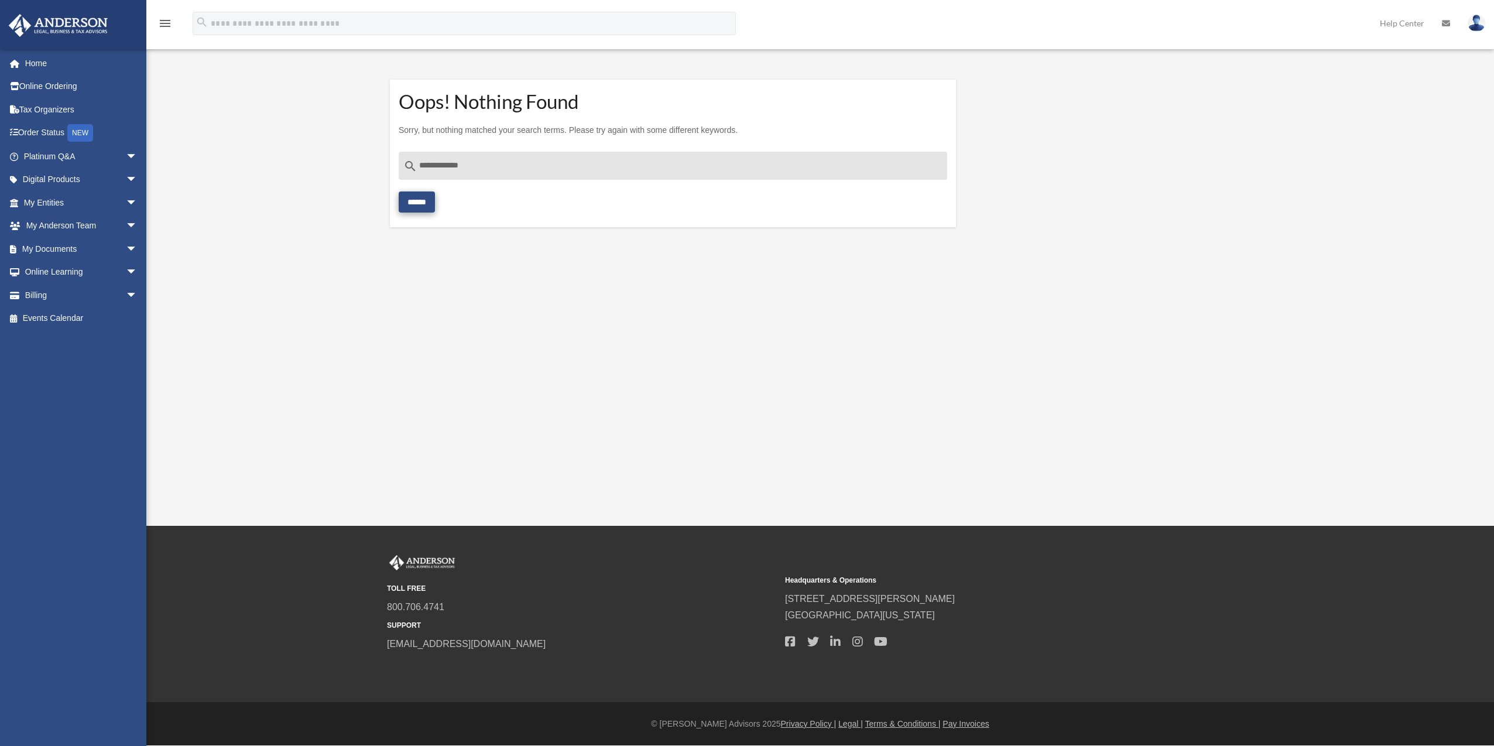
type input "**********"
click at [425, 201] on input "******" at bounding box center [417, 201] width 36 height 21
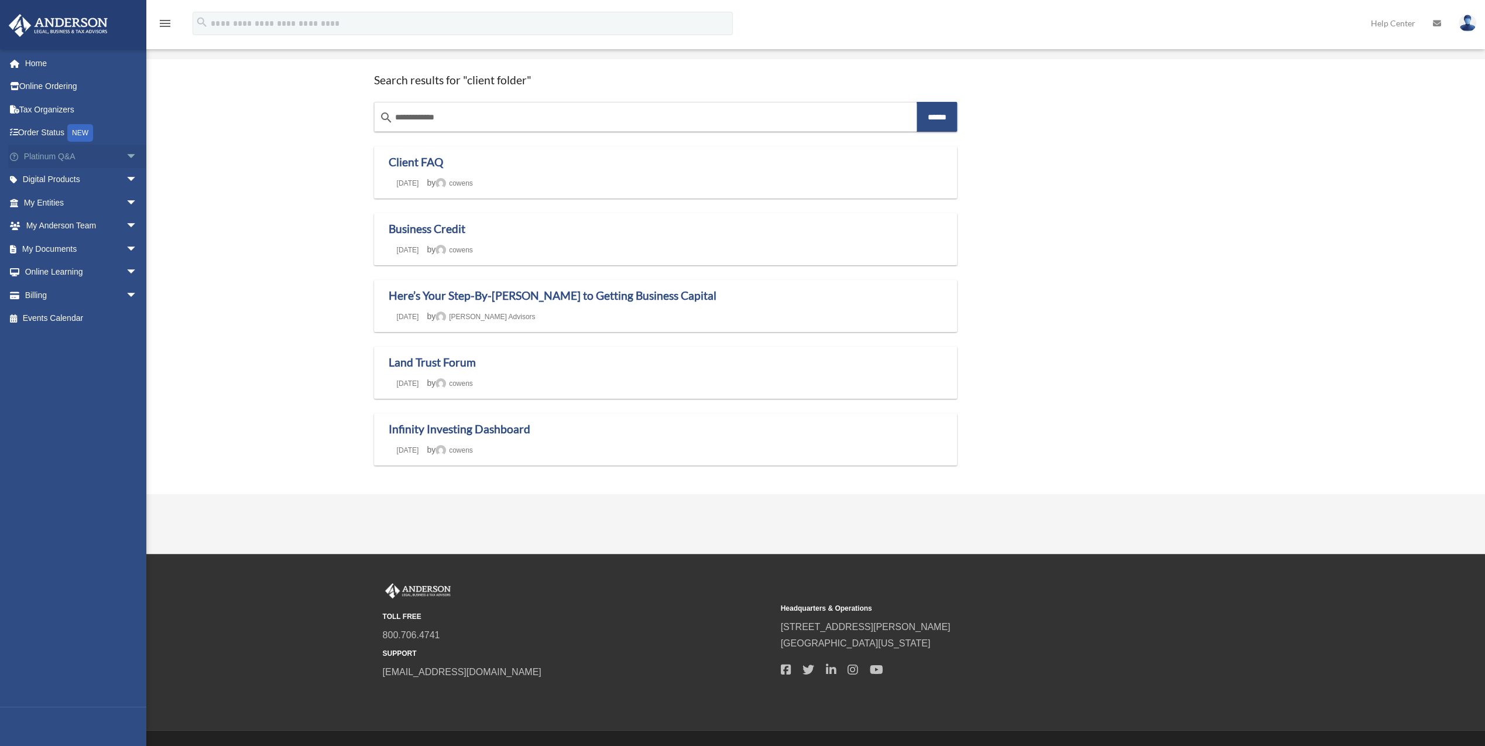
click at [57, 156] on link "Platinum Q&A arrow_drop_down" at bounding box center [81, 156] width 147 height 23
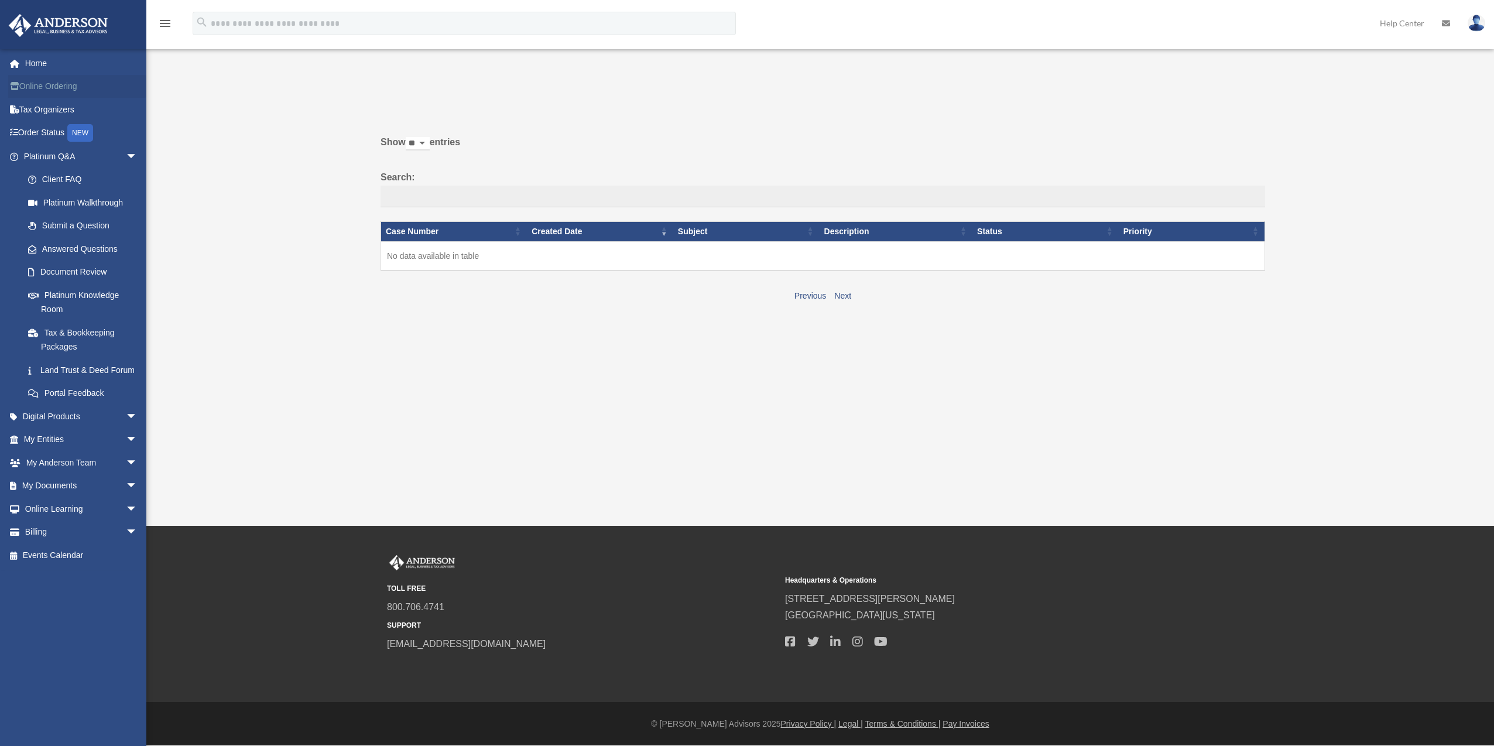
click at [59, 85] on link "Online Ordering" at bounding box center [81, 86] width 147 height 23
click at [50, 156] on link "Platinum Q&A arrow_drop_down" at bounding box center [81, 156] width 147 height 23
click at [42, 152] on link "Platinum Q&A arrow_drop_down" at bounding box center [81, 156] width 147 height 23
click at [59, 177] on link "Client FAQ" at bounding box center [82, 179] width 133 height 23
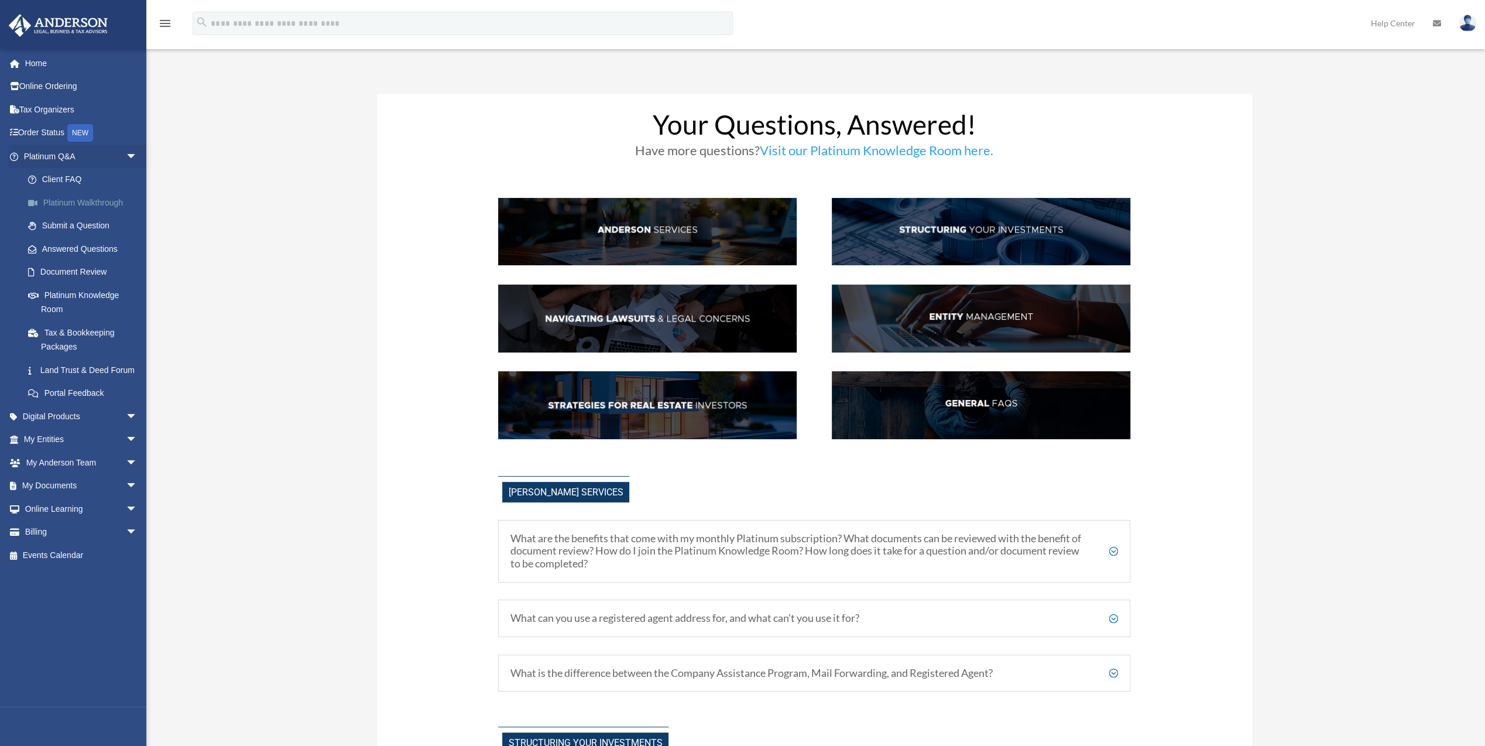
click at [81, 204] on link "Platinum Walkthrough" at bounding box center [85, 202] width 139 height 23
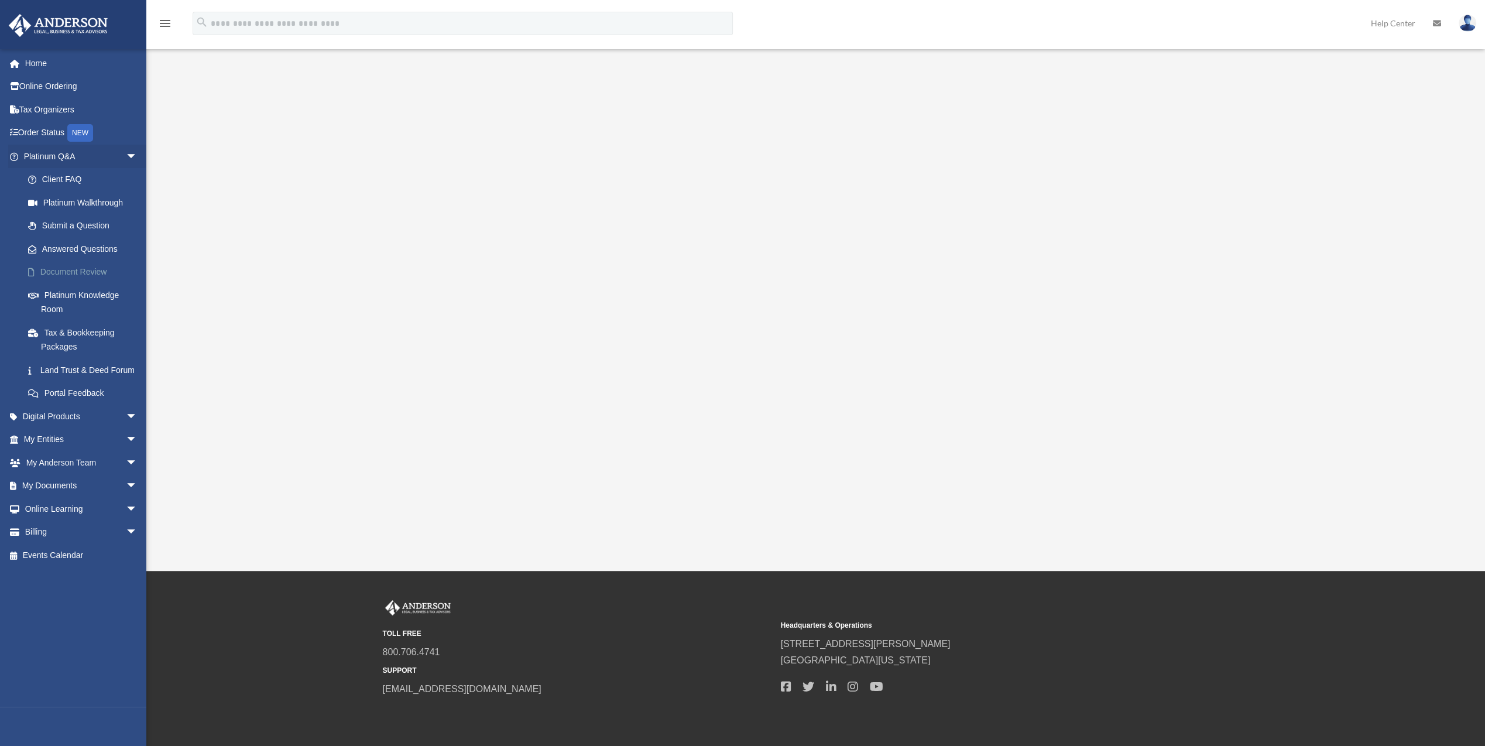
click at [94, 269] on link "Document Review" at bounding box center [85, 271] width 139 height 23
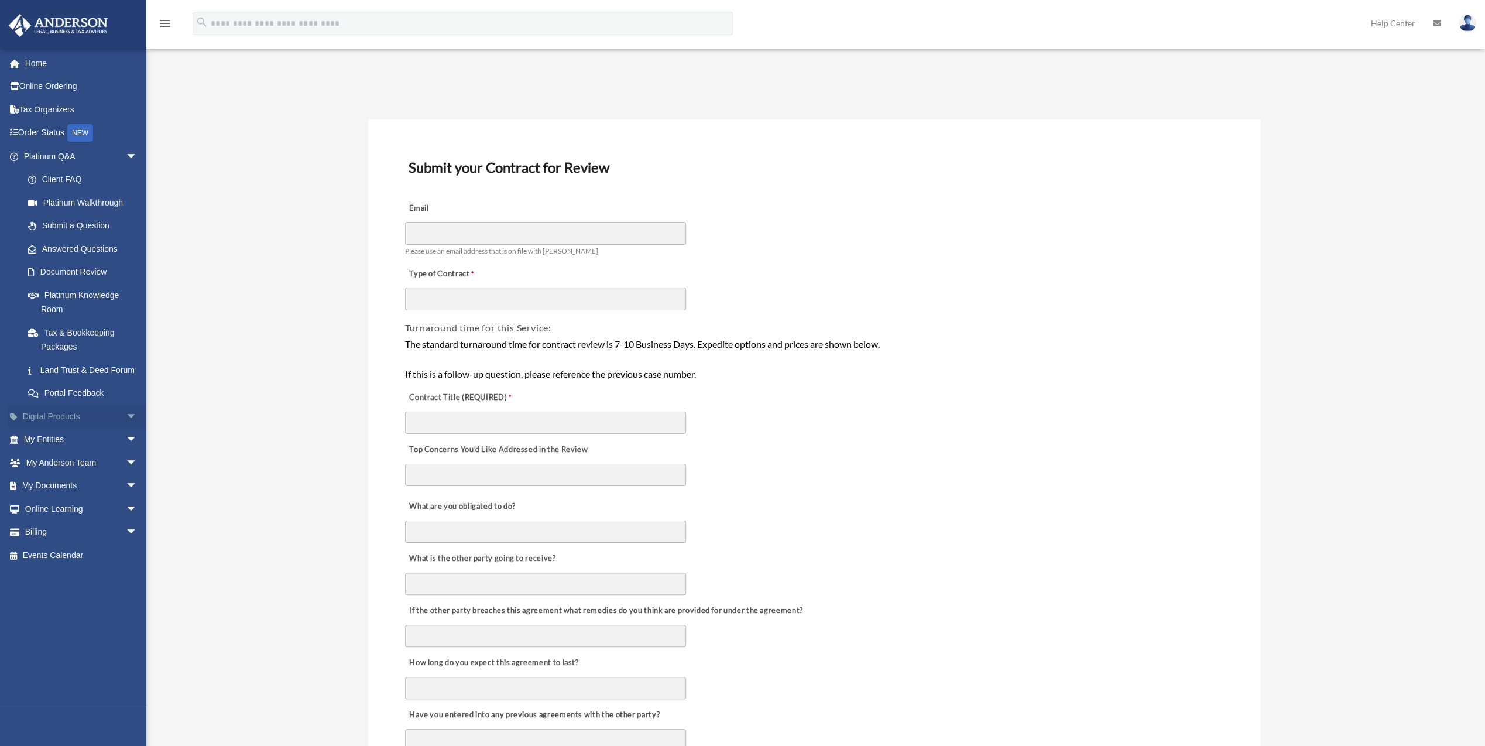
click at [70, 428] on link "Digital Products arrow_drop_down" at bounding box center [81, 415] width 147 height 23
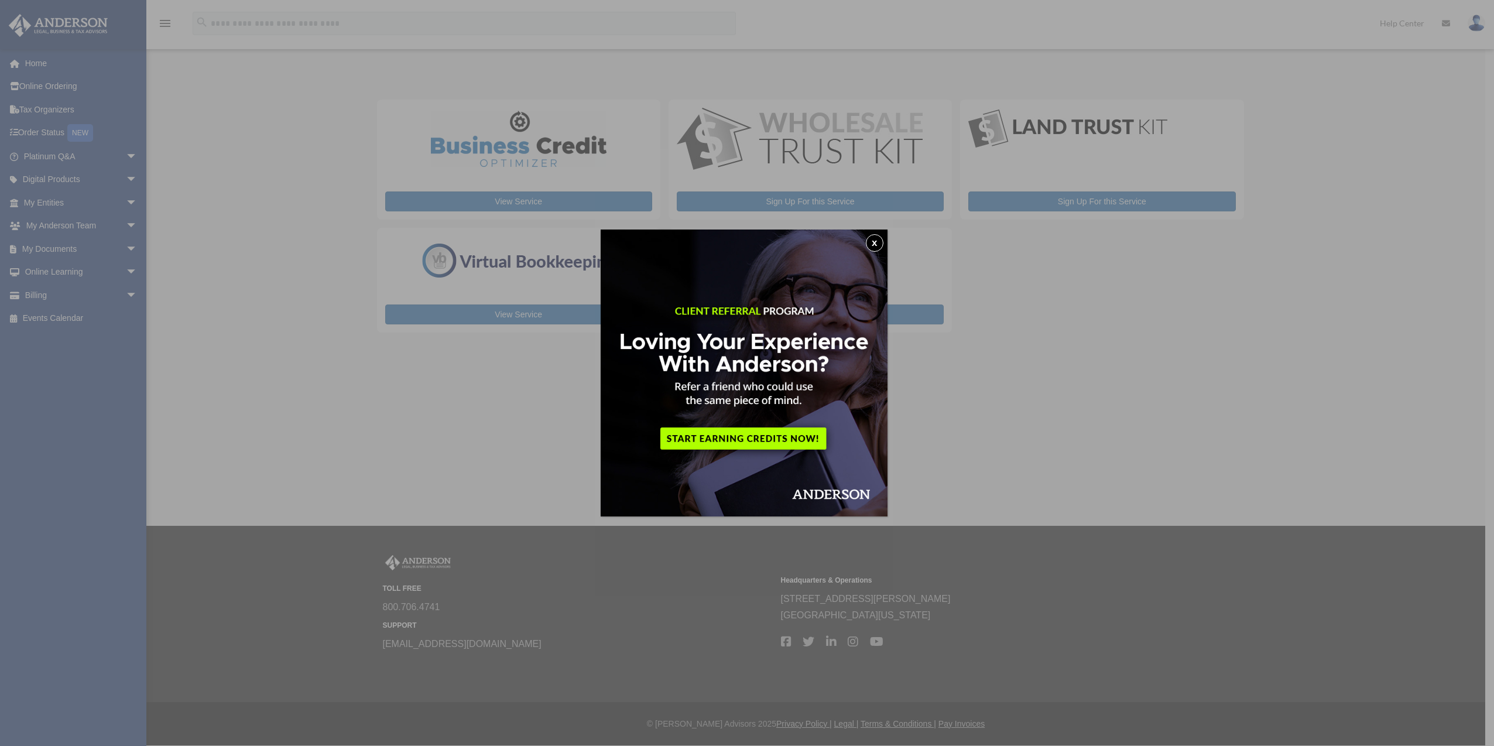
click at [883, 242] on button "x" at bounding box center [875, 243] width 18 height 18
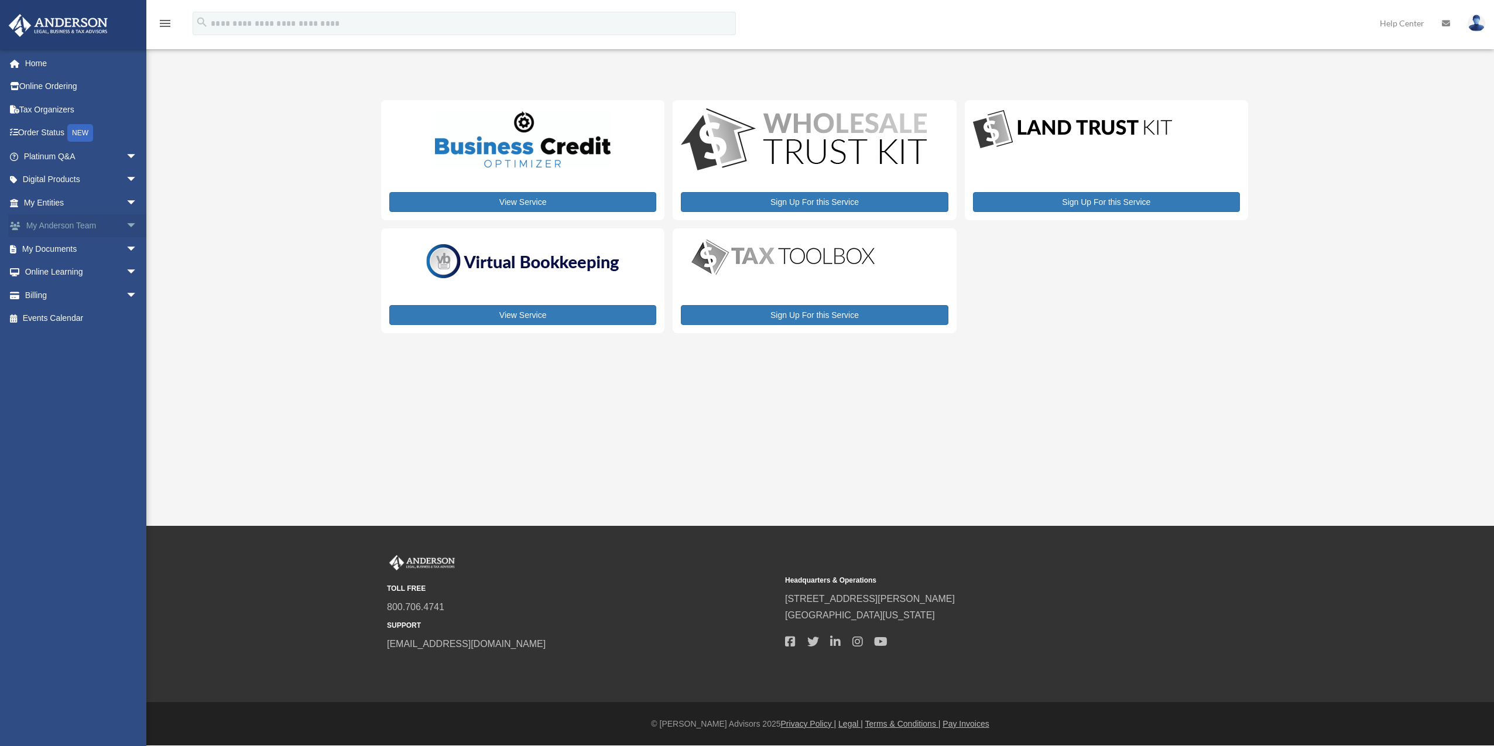
click at [75, 227] on link "My [PERSON_NAME] Team arrow_drop_down" at bounding box center [81, 225] width 147 height 23
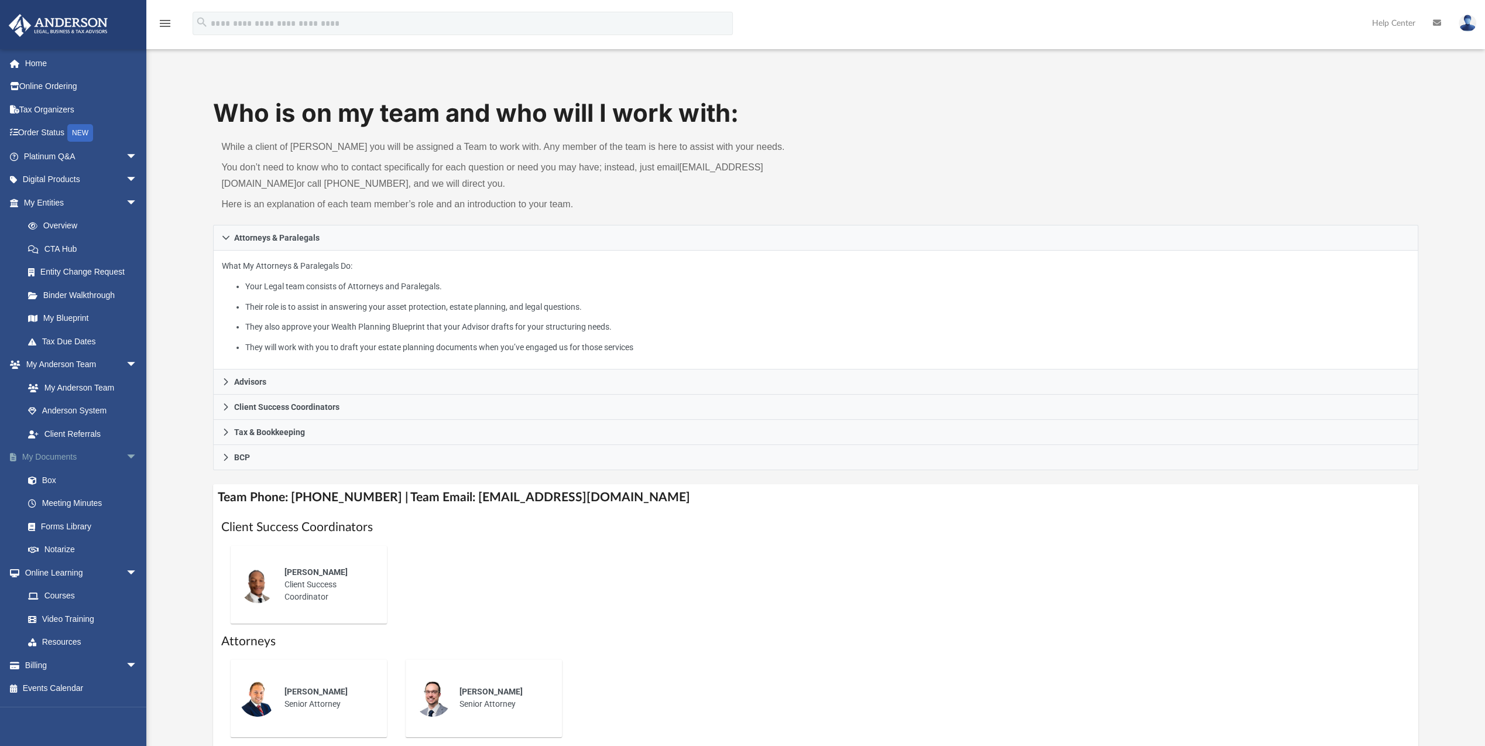
click at [69, 455] on link "My Documents arrow_drop_down" at bounding box center [81, 456] width 147 height 23
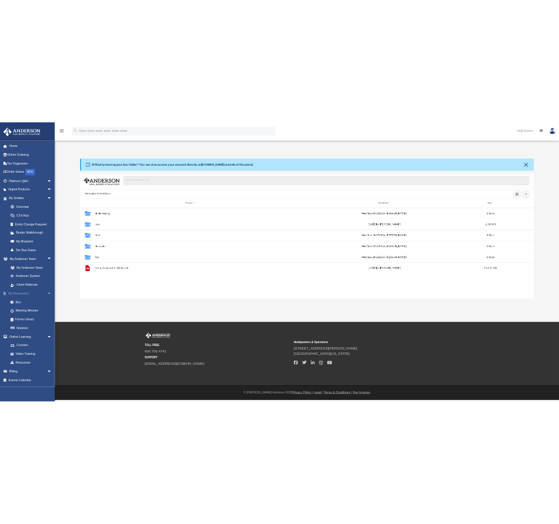
scroll to position [257, 1203]
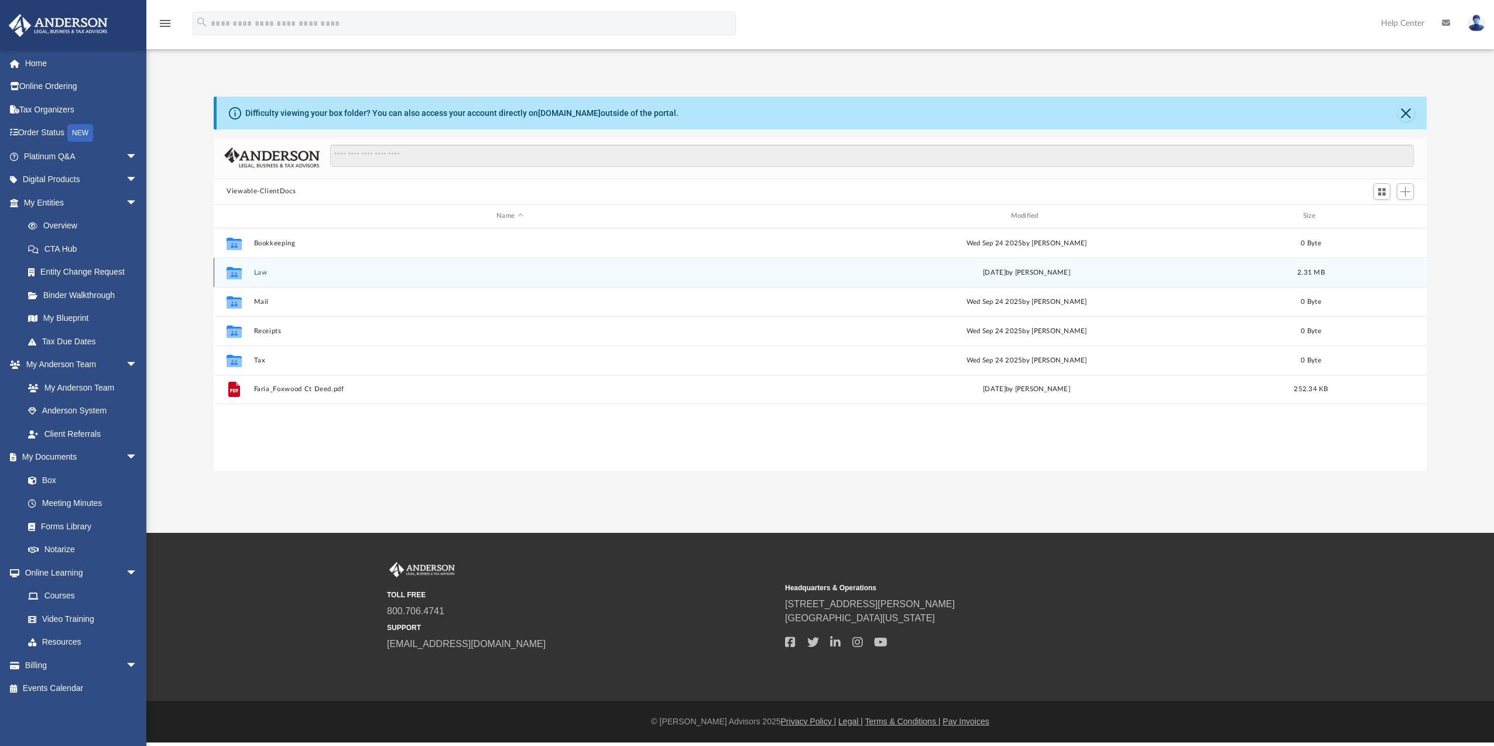
click at [254, 266] on div "Collaborated Folder Law [DATE] by [PERSON_NAME] 2.31 MB" at bounding box center [820, 272] width 1213 height 29
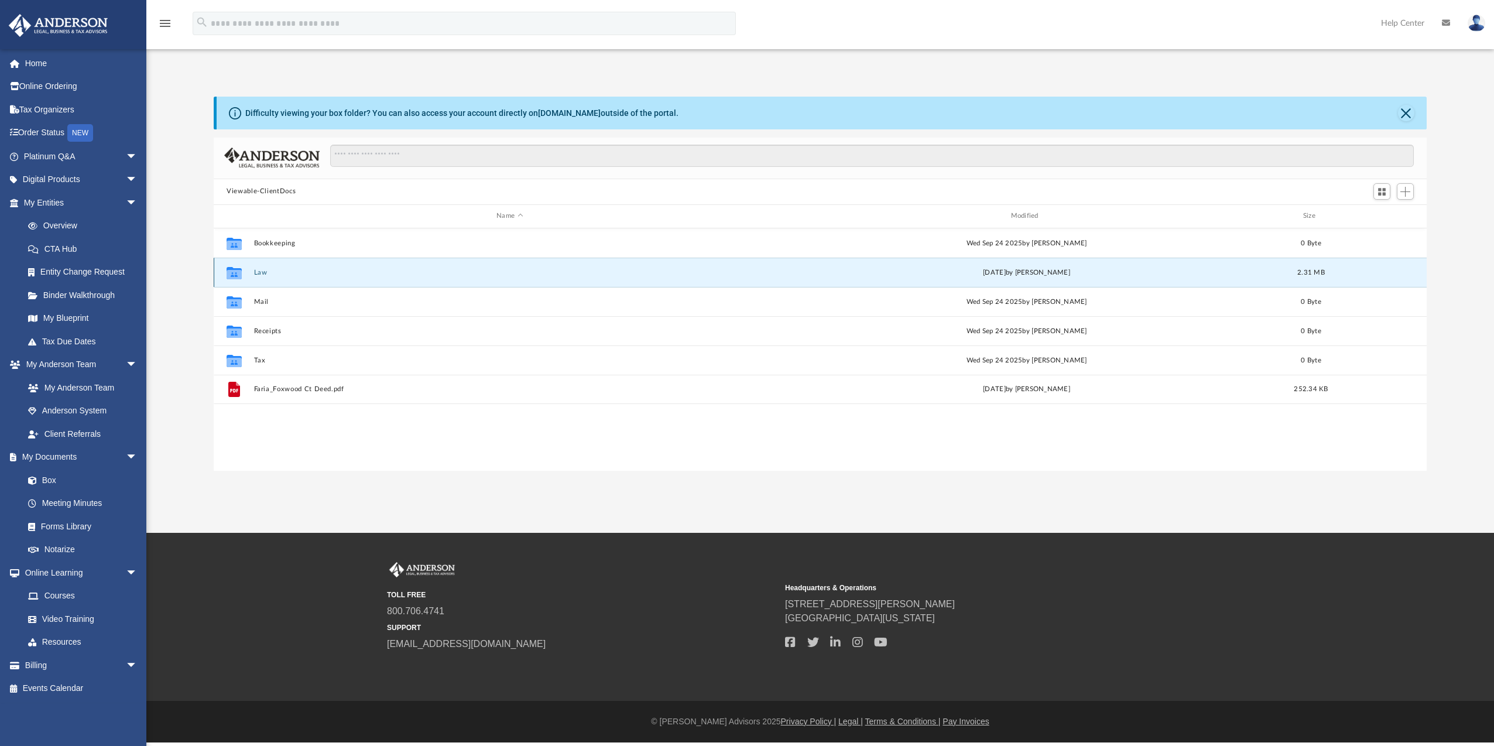
click at [259, 273] on button "Law" at bounding box center [510, 273] width 512 height 8
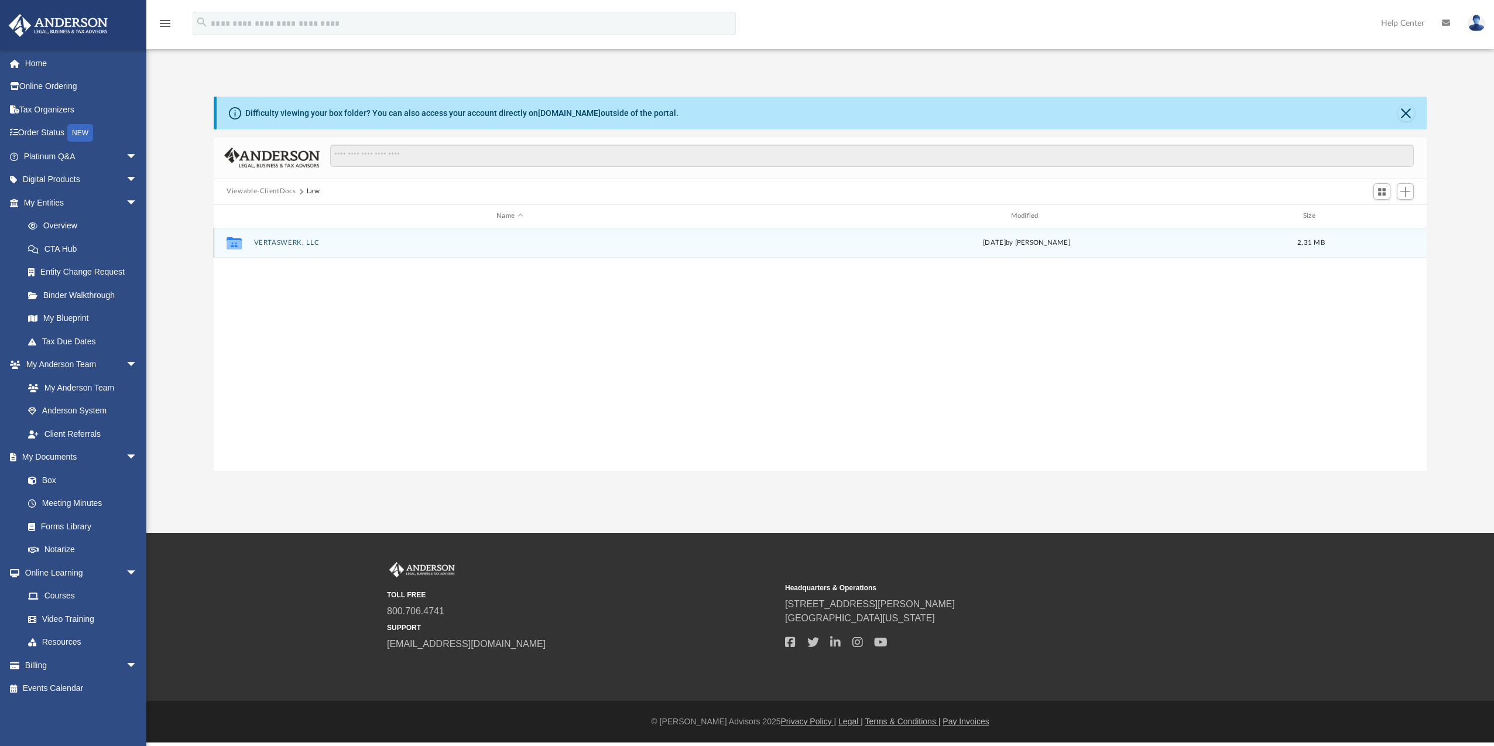
click at [286, 242] on button "VERTASWERK, LLC" at bounding box center [510, 243] width 512 height 8
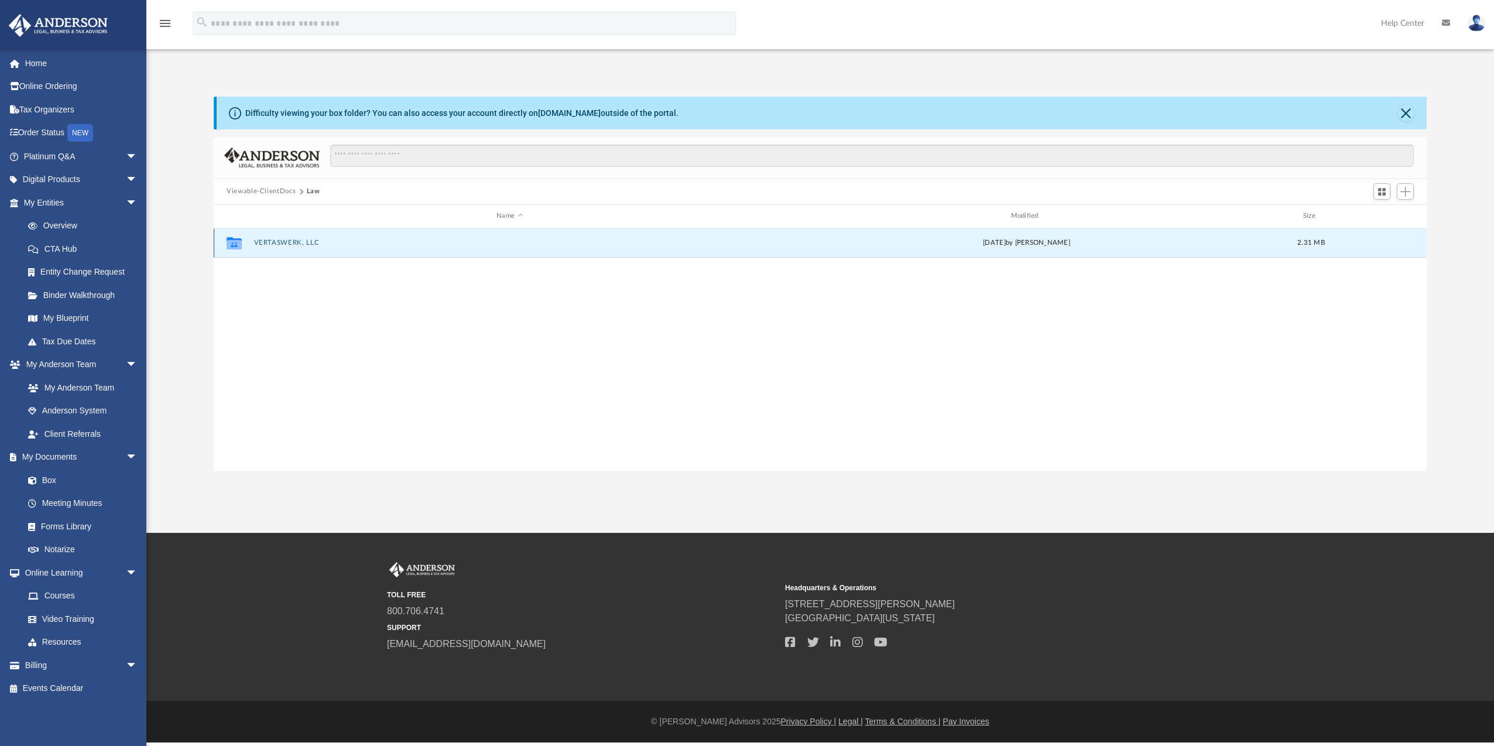
click at [286, 242] on button "VERTASWERK, LLC" at bounding box center [510, 243] width 512 height 8
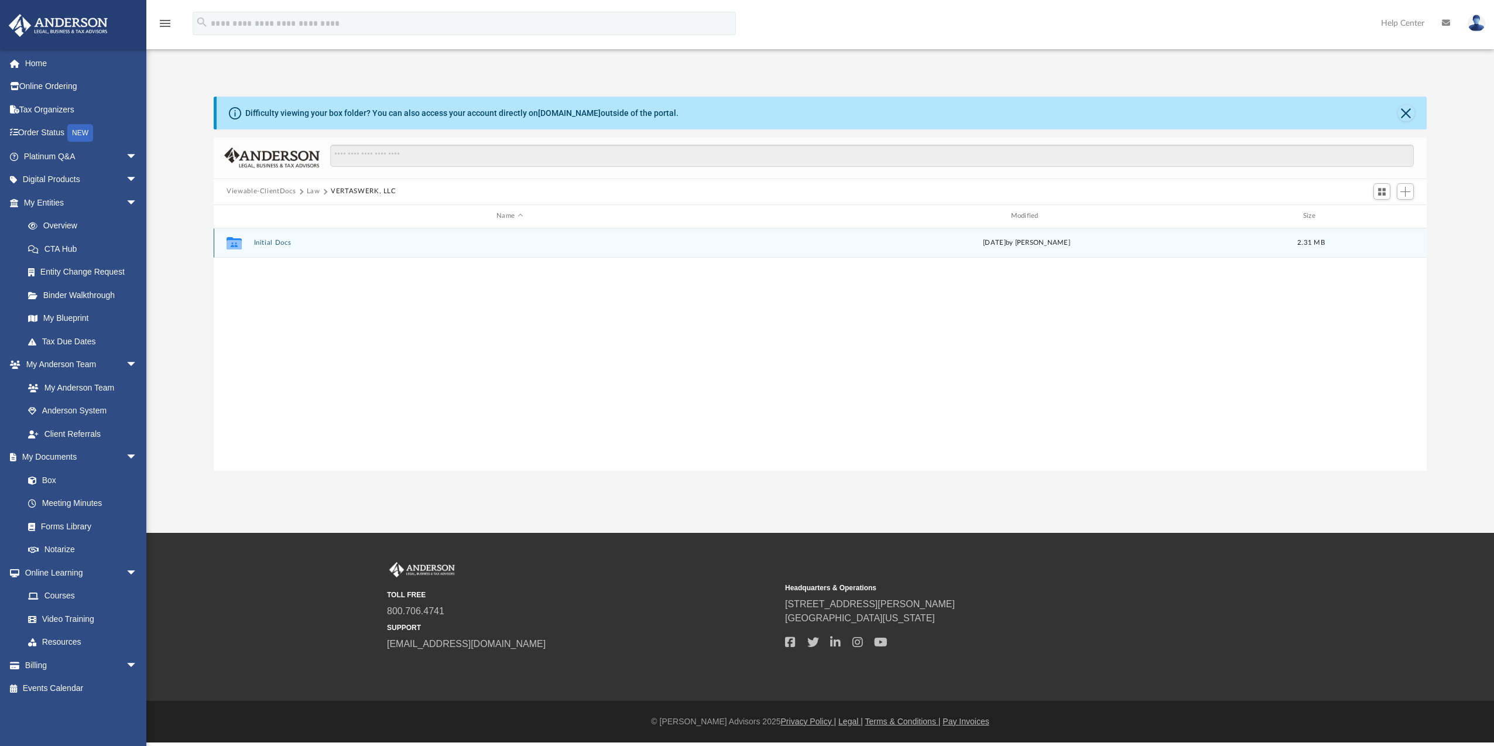
click at [278, 243] on button "Initial Docs" at bounding box center [510, 243] width 512 height 8
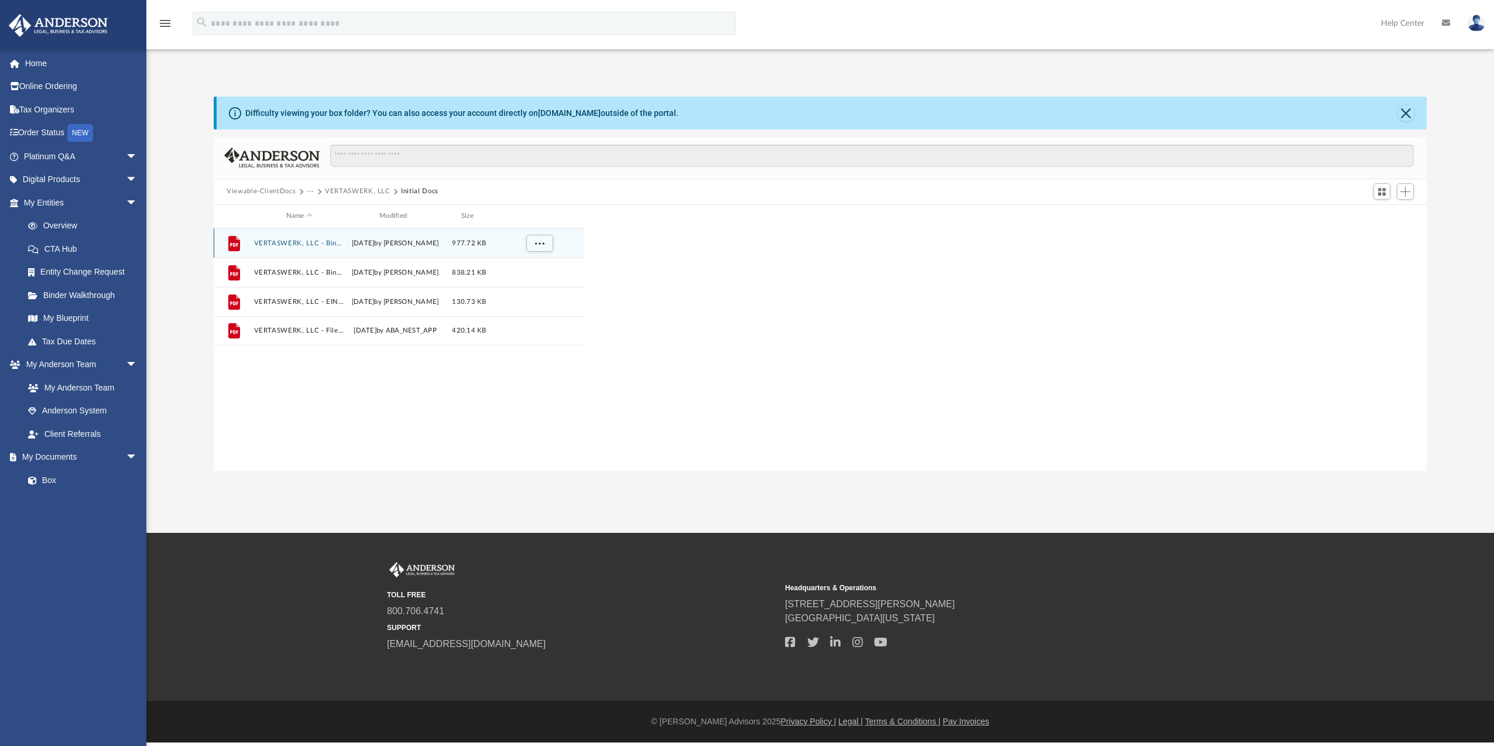
scroll to position [257, 362]
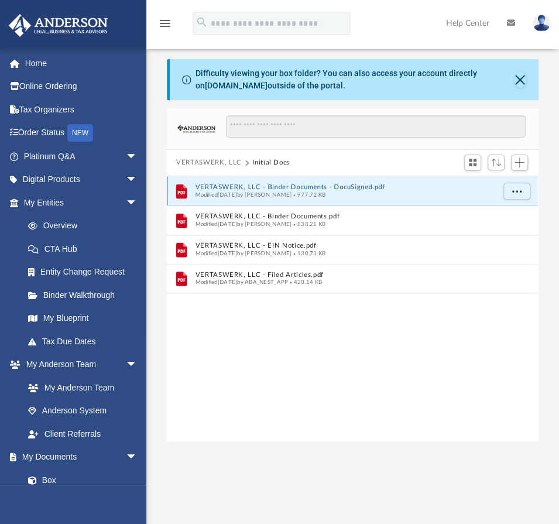
click at [253, 184] on button "VERTASWERK, LLC - Binder Documents - DocuSigned.pdf" at bounding box center [344, 187] width 298 height 8
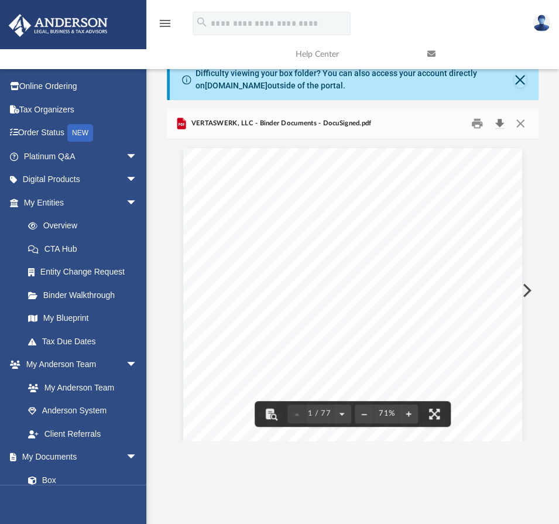
click at [497, 121] on button "Download" at bounding box center [499, 124] width 21 height 18
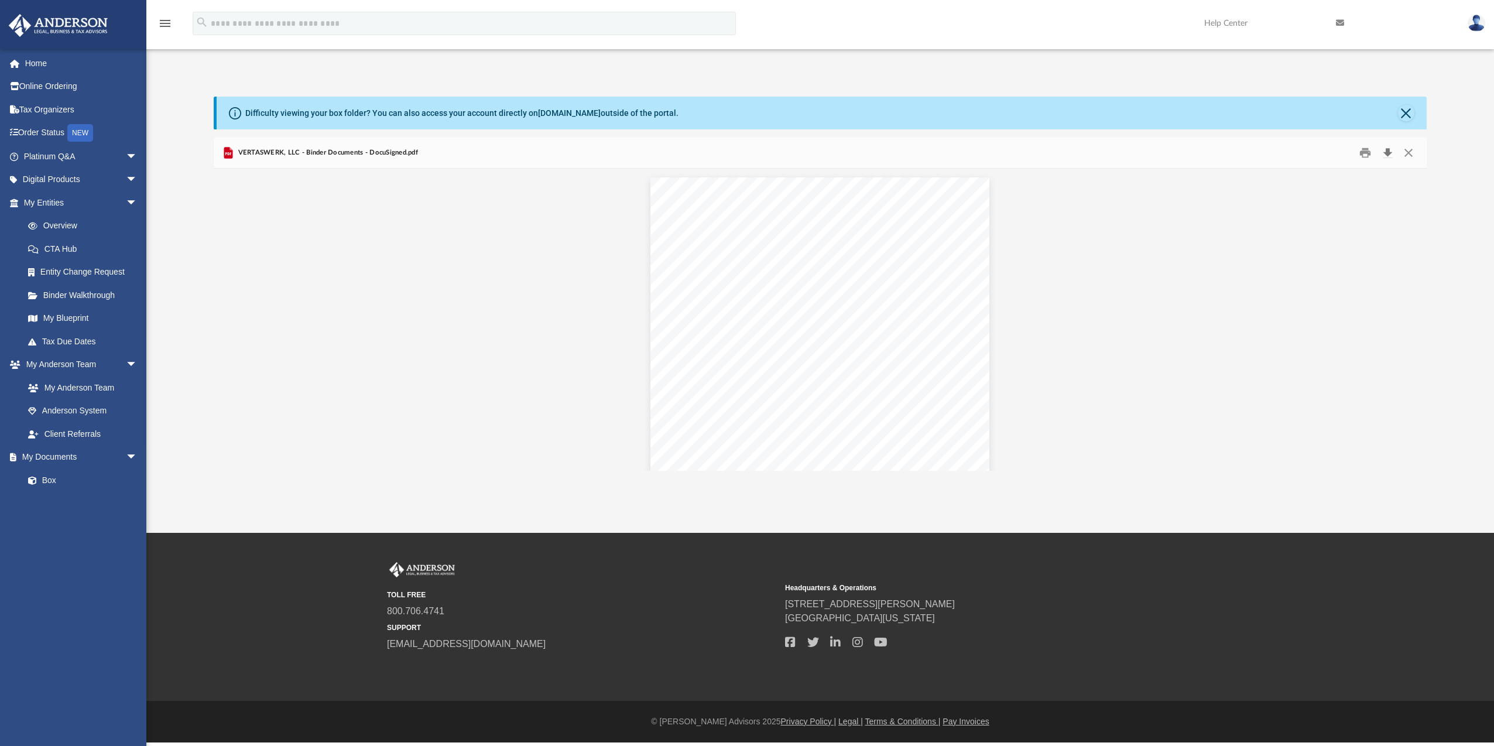
scroll to position [257, 1203]
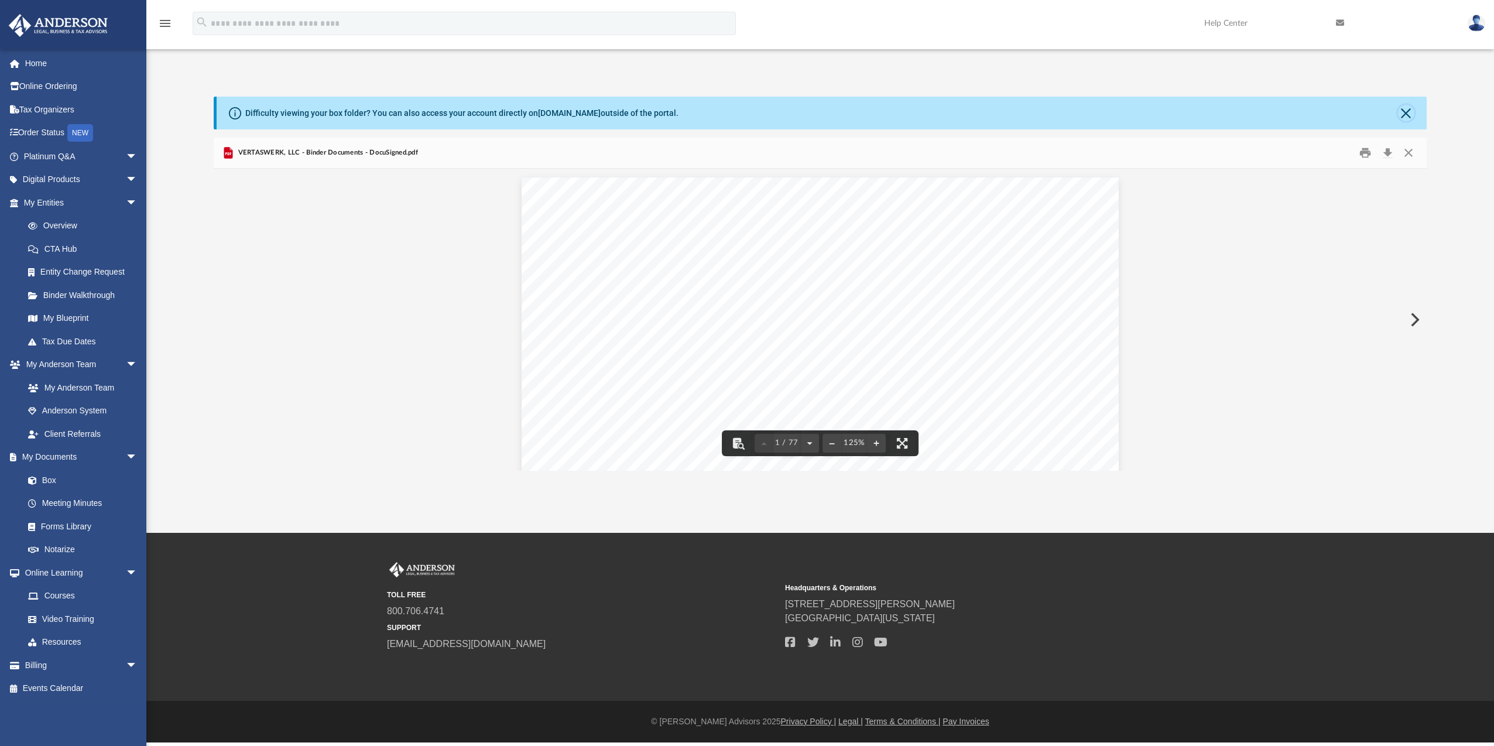
click at [1408, 112] on button "Close" at bounding box center [1406, 113] width 16 height 16
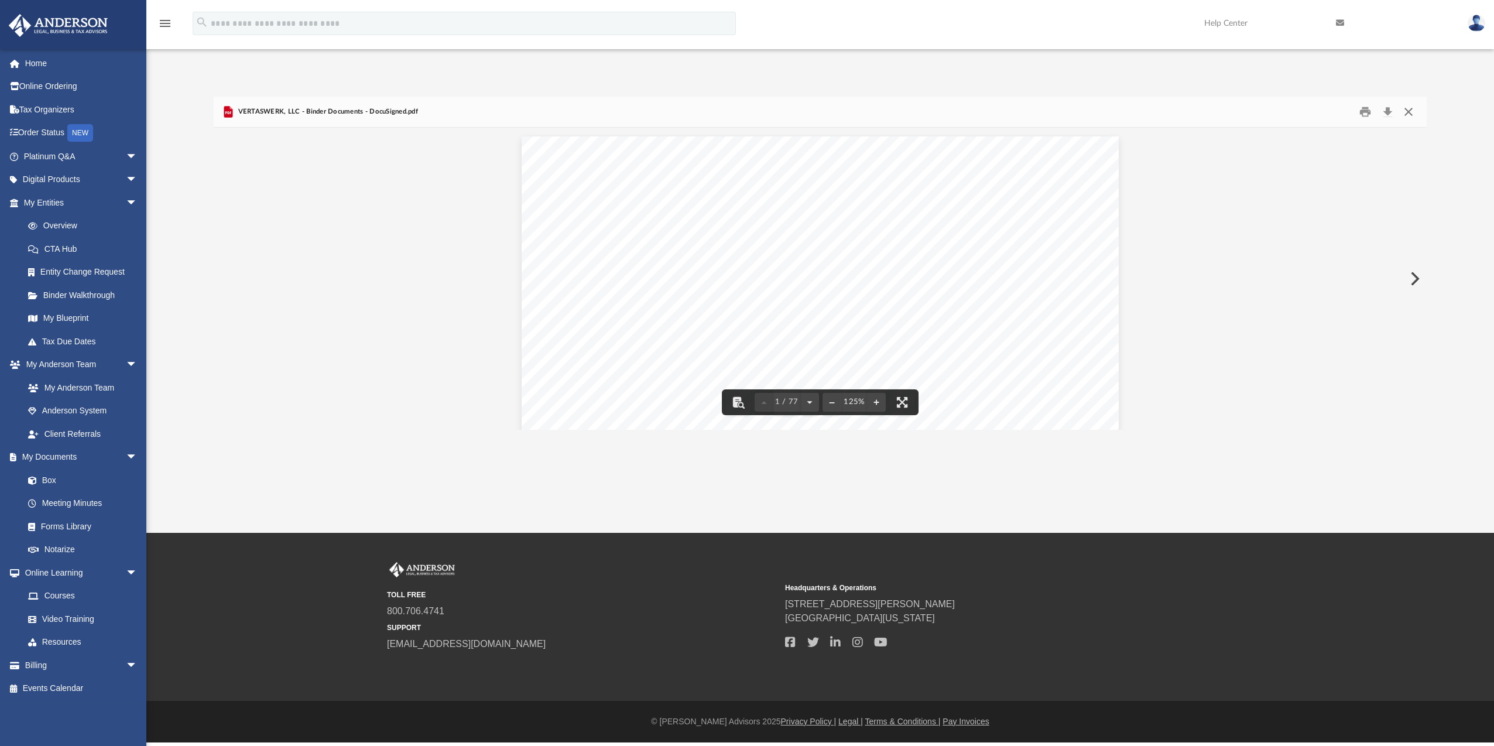
click at [1409, 109] on button "Close" at bounding box center [1408, 111] width 21 height 18
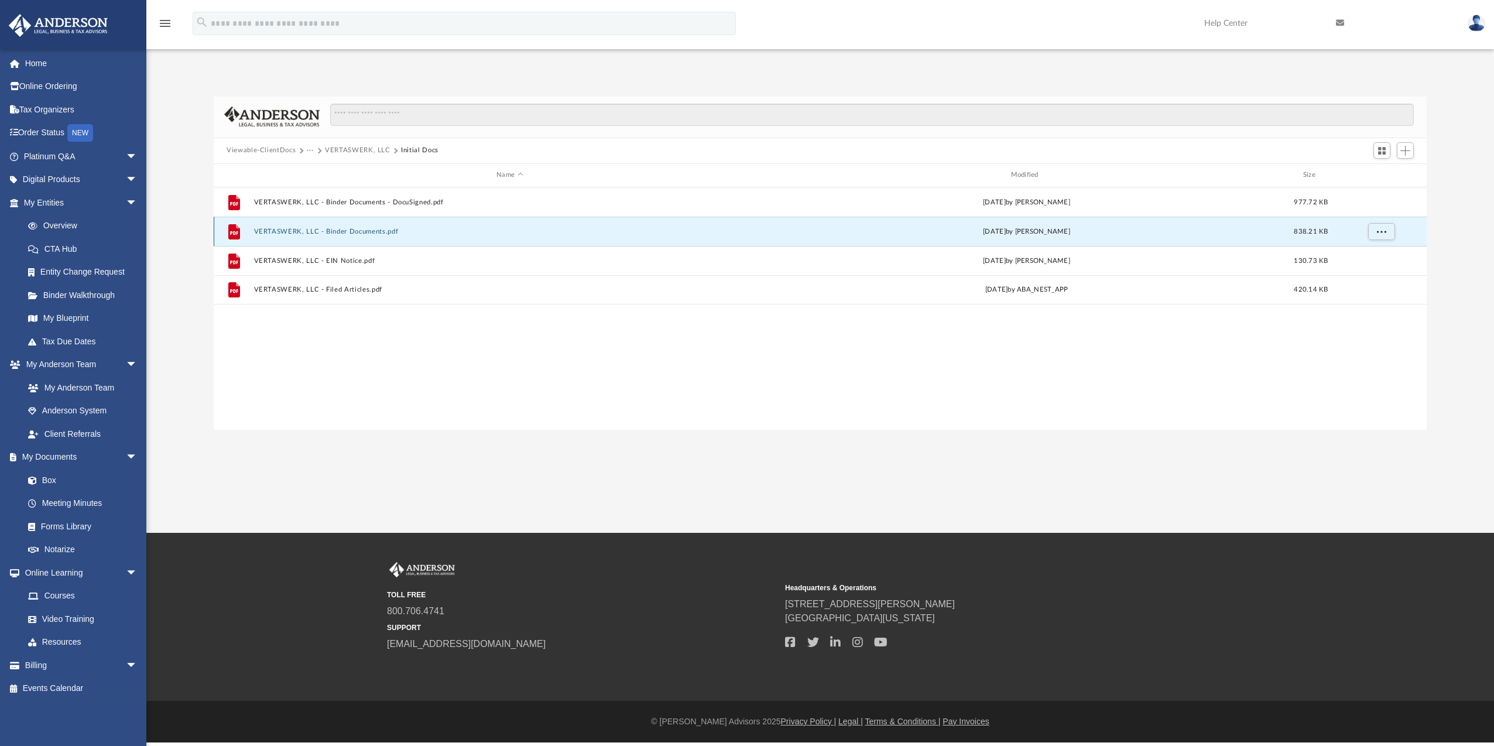
click at [329, 228] on button "VERTASWERK, LLC - Binder Documents.pdf" at bounding box center [510, 232] width 512 height 8
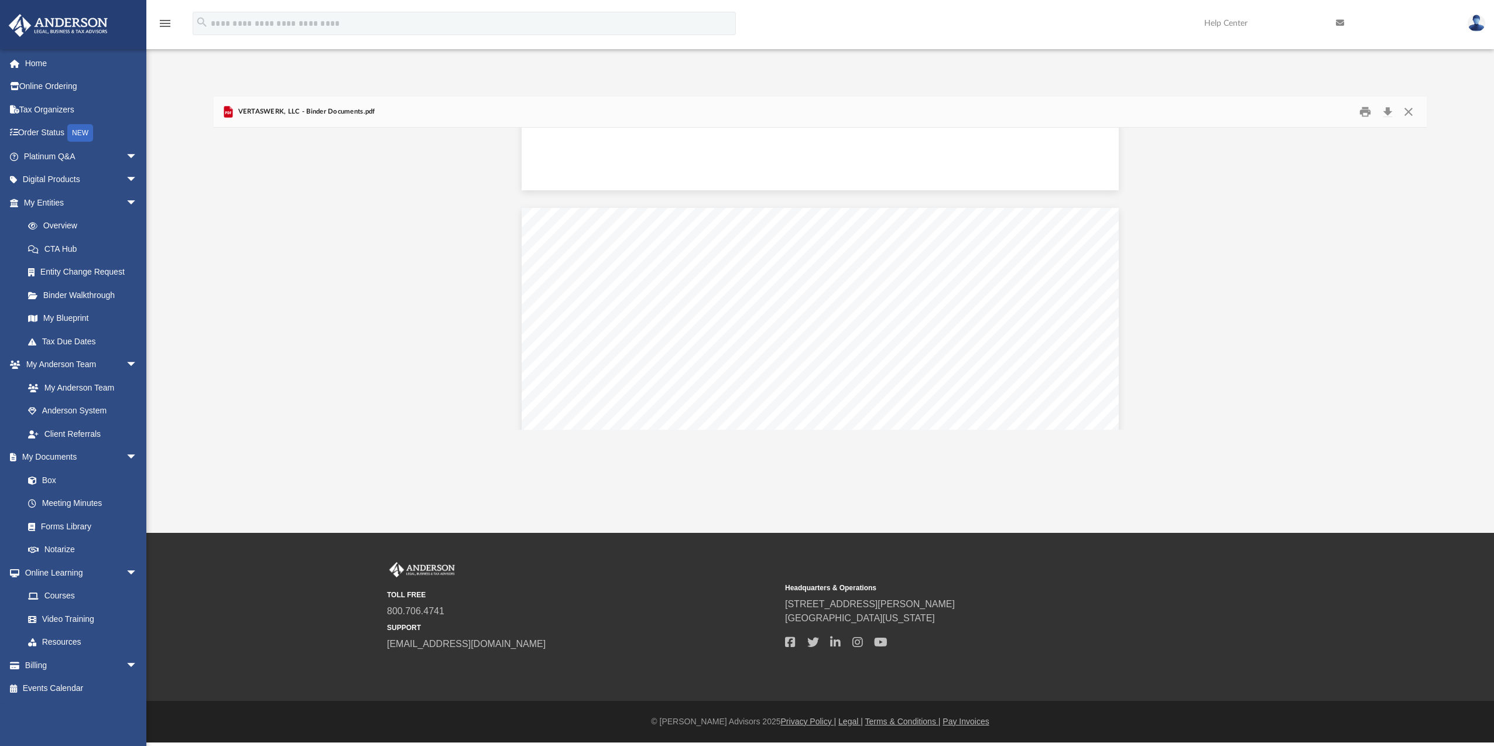
scroll to position [0, 0]
click at [1388, 110] on button "Download" at bounding box center [1387, 111] width 21 height 18
click at [224, 280] on button "Preview" at bounding box center [227, 278] width 26 height 33
click at [1408, 112] on button "Close" at bounding box center [1408, 111] width 21 height 18
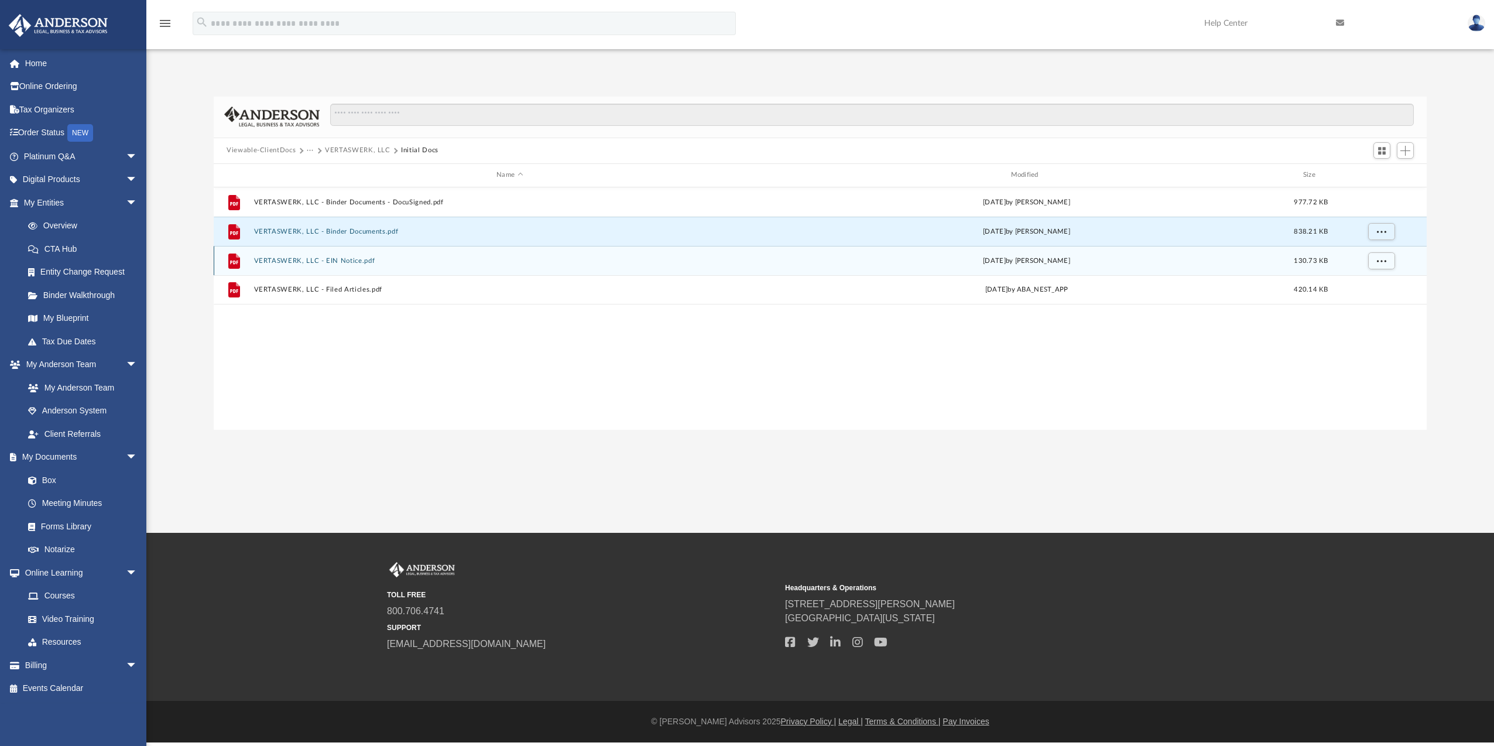
click at [342, 262] on button "VERTASWERK, LLC - EIN Notice.pdf" at bounding box center [510, 261] width 512 height 8
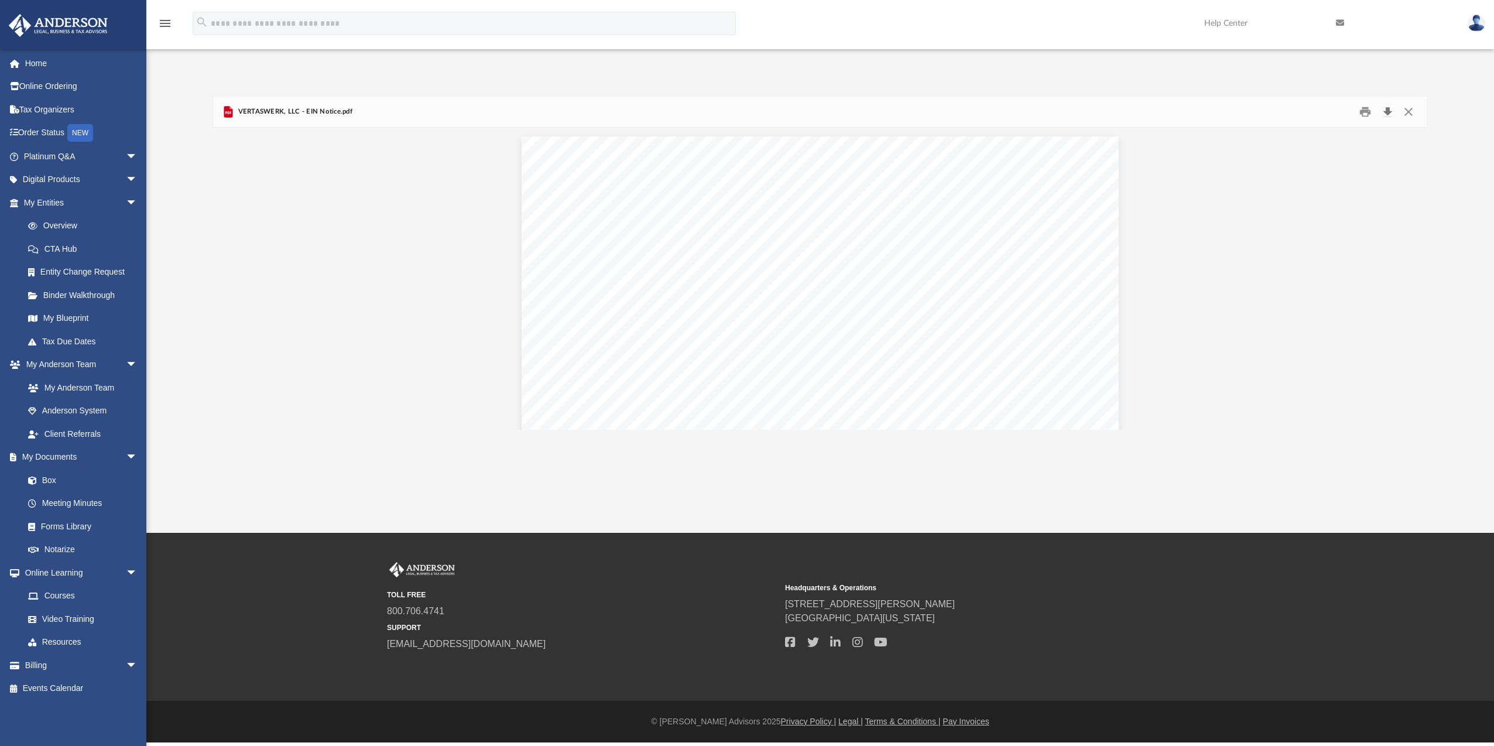
click at [1387, 111] on button "Download" at bounding box center [1387, 111] width 21 height 18
click at [1474, 183] on div "Difficulty viewing your box folder? You can also access your account directly o…" at bounding box center [819, 263] width 1347 height 333
click at [1410, 111] on button "Close" at bounding box center [1408, 111] width 21 height 18
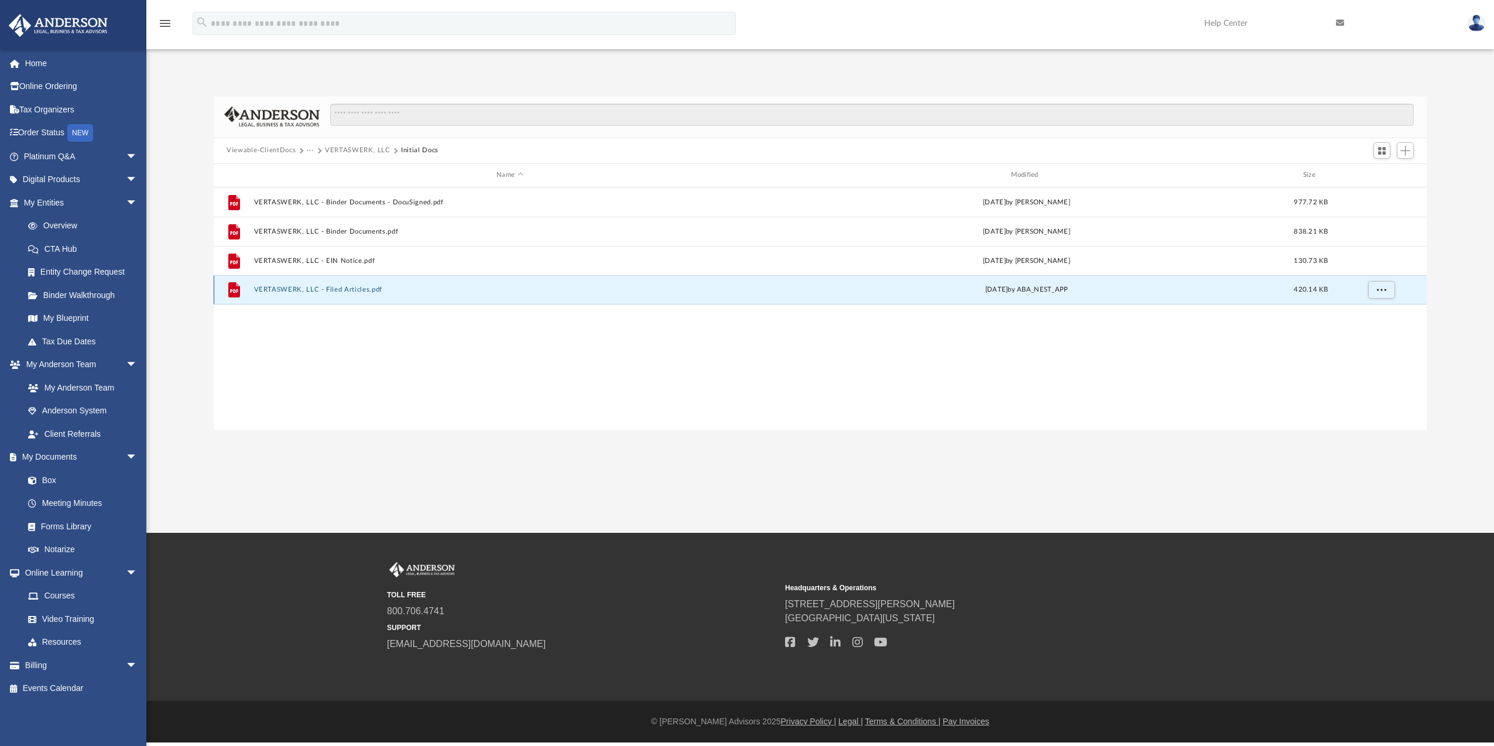
click at [312, 286] on button "VERTASWERK, LLC - Filed Articles.pdf" at bounding box center [510, 290] width 512 height 8
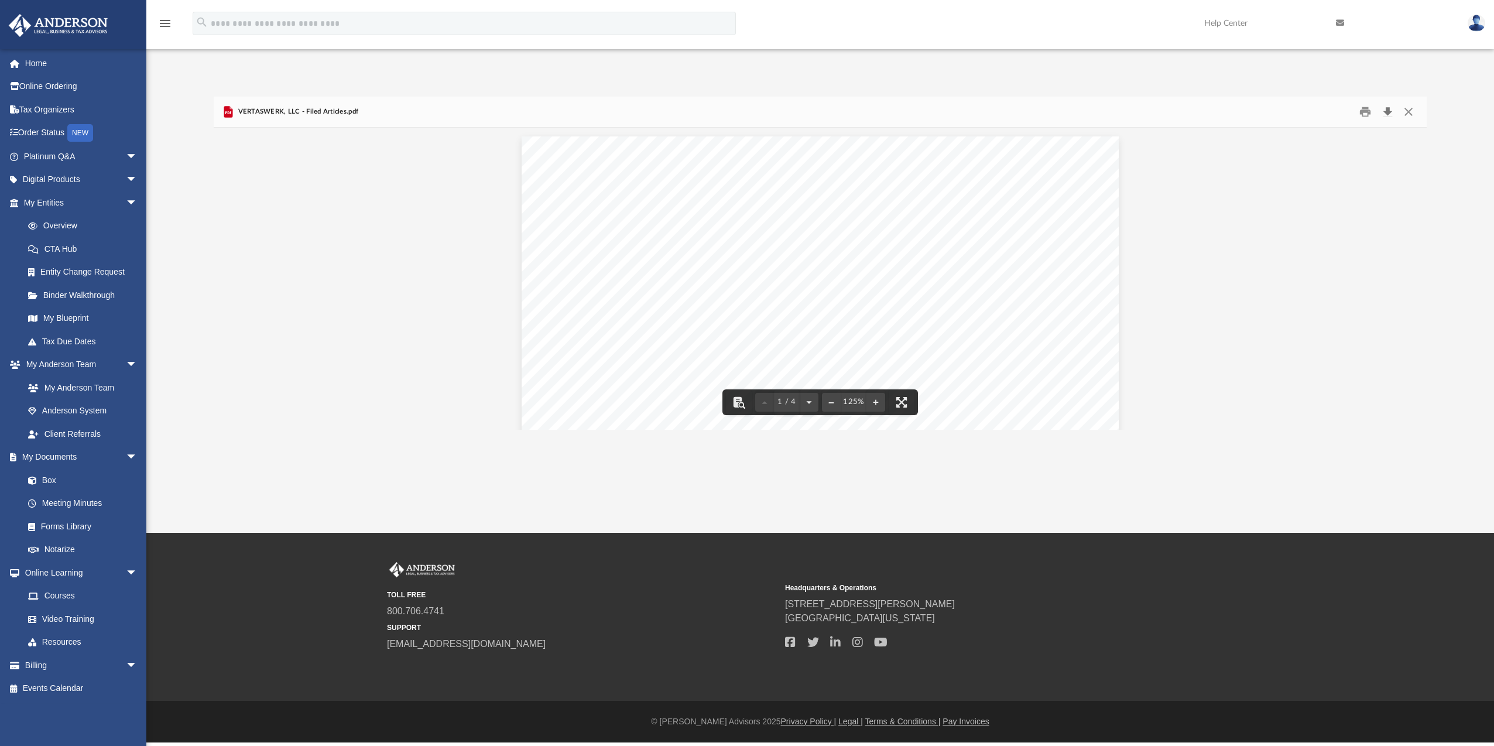
click at [1385, 112] on button "Download" at bounding box center [1387, 111] width 21 height 18
